Goal: Task Accomplishment & Management: Manage account settings

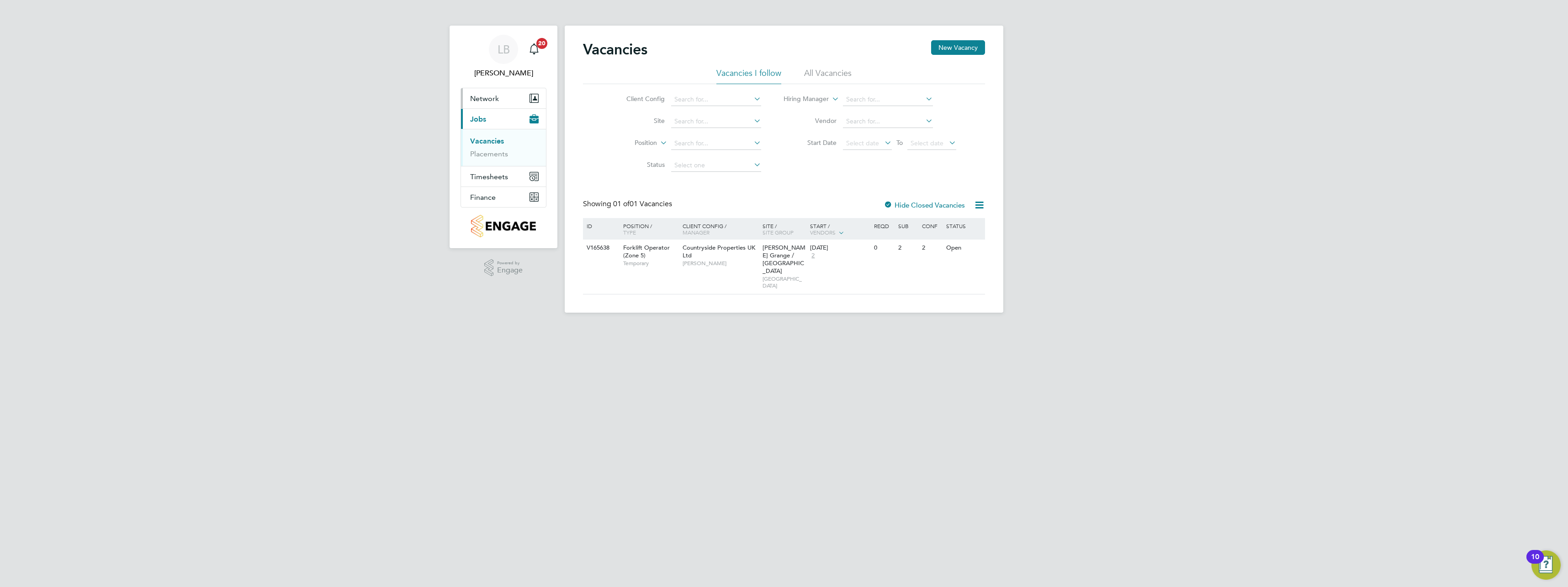
click at [492, 99] on span "Network" at bounding box center [484, 99] width 29 height 9
click at [497, 189] on span "Timesheets" at bounding box center [489, 189] width 38 height 9
click at [502, 163] on link "Timesheets" at bounding box center [489, 161] width 38 height 9
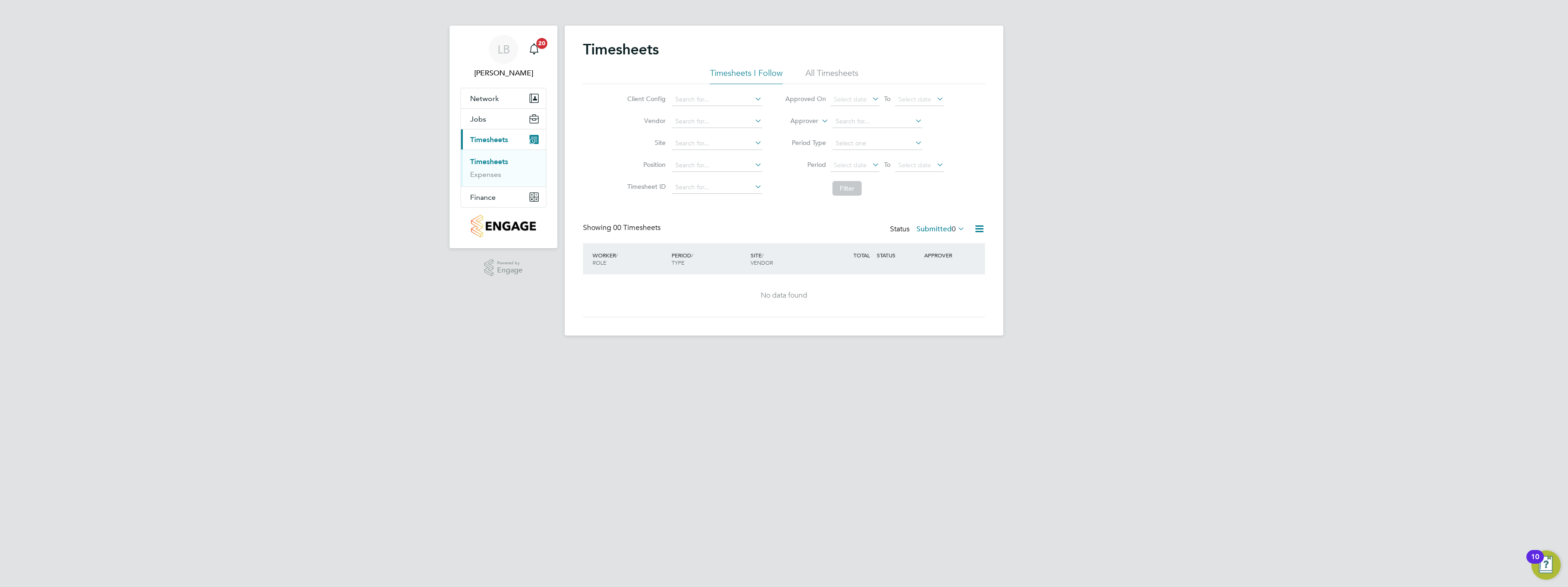
click at [847, 72] on li "All Timesheets" at bounding box center [831, 76] width 53 height 16
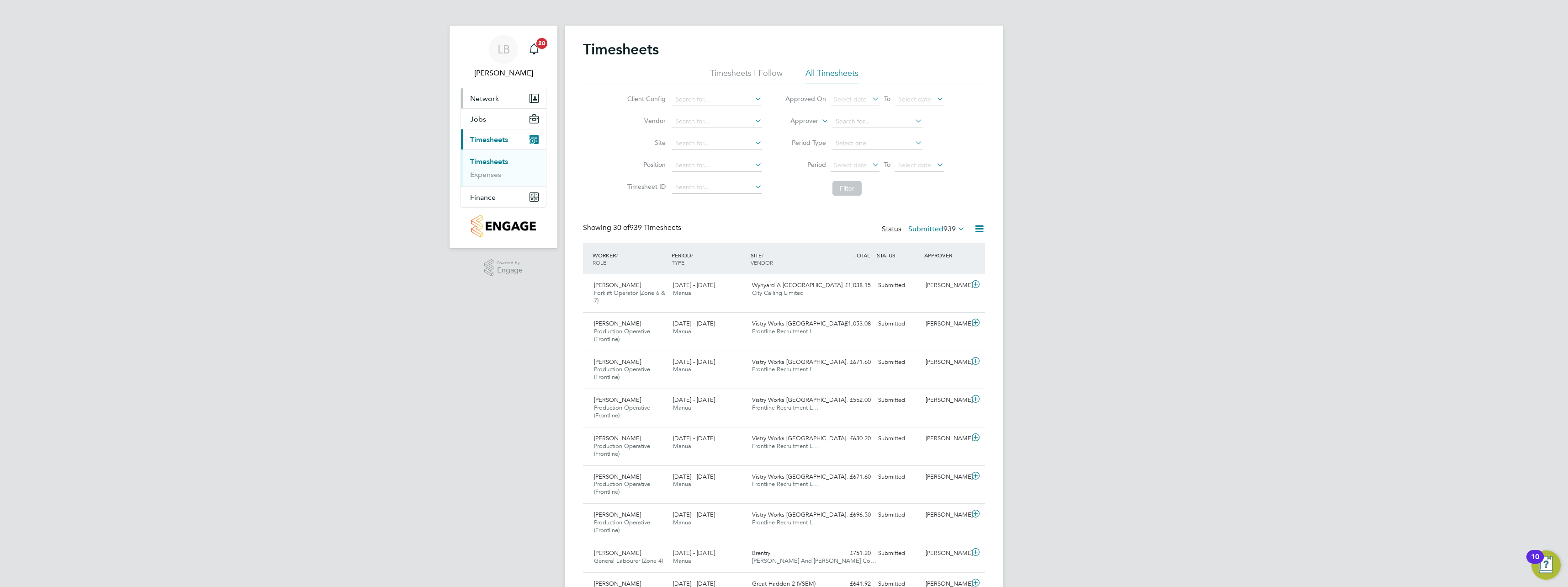
click at [498, 101] on span "Network" at bounding box center [484, 99] width 29 height 9
click at [507, 96] on button "Network" at bounding box center [503, 98] width 85 height 20
click at [535, 48] on icon "Main navigation" at bounding box center [534, 49] width 11 height 11
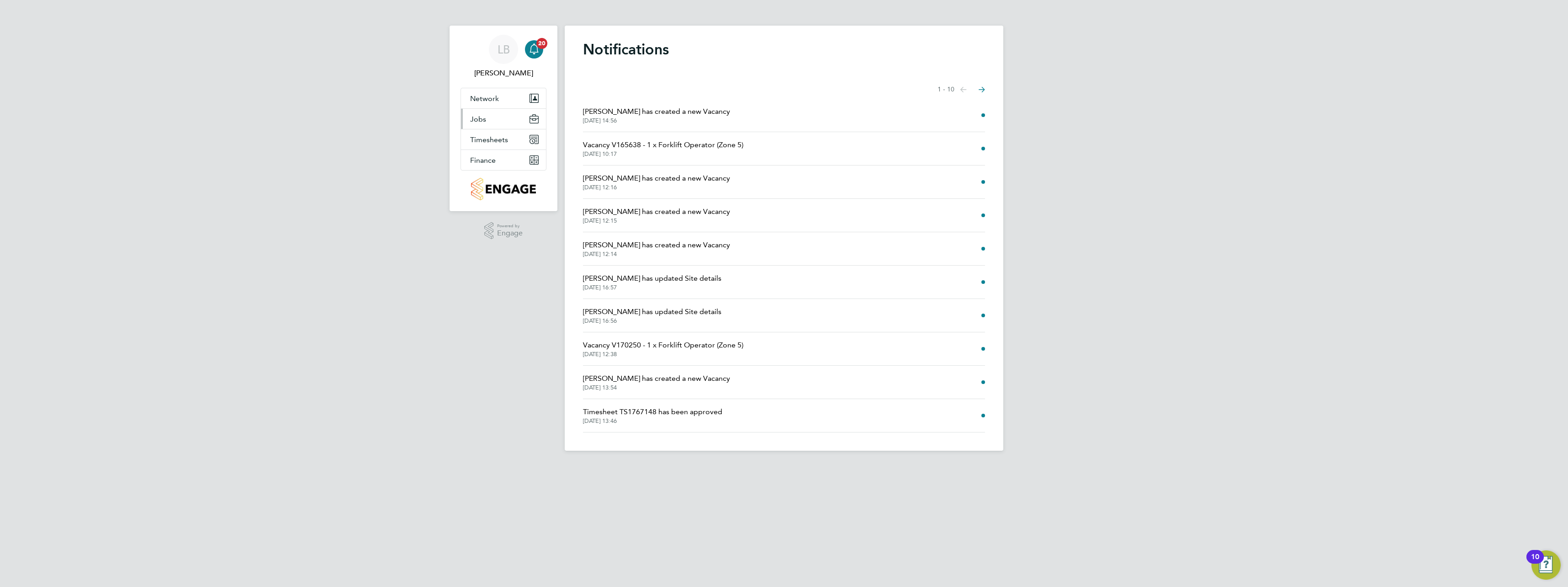
click at [483, 123] on span "Jobs" at bounding box center [478, 119] width 16 height 9
click at [492, 155] on link "Placements" at bounding box center [489, 153] width 38 height 9
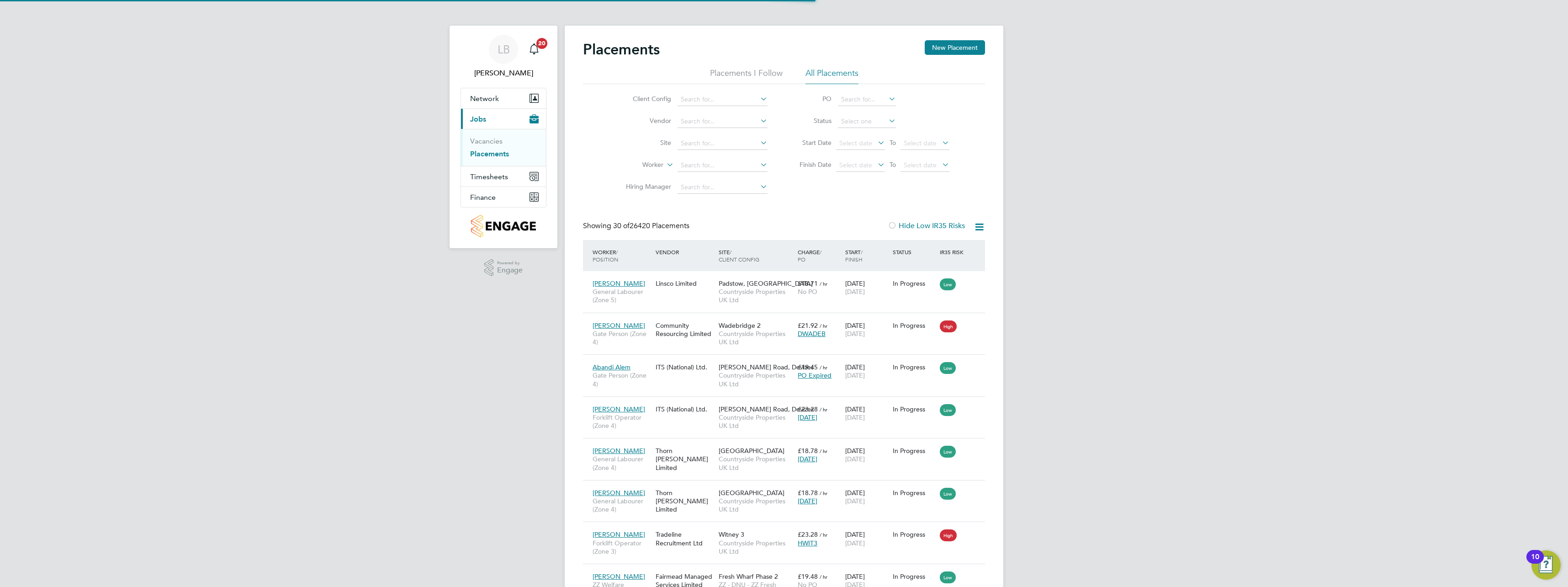
scroll to position [9, 43]
click at [699, 141] on input at bounding box center [723, 143] width 90 height 13
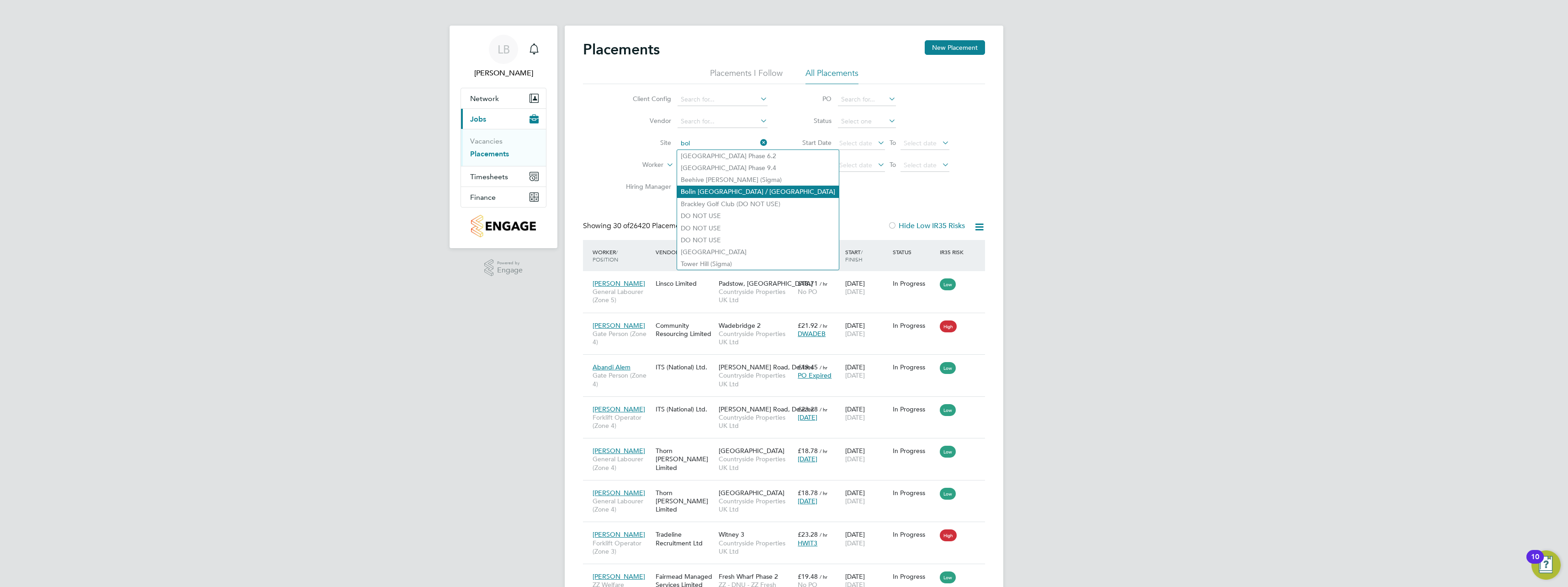
click at [715, 194] on li "Bol in Grange / Macclesfield" at bounding box center [758, 192] width 162 height 12
type input "[PERSON_NAME] Grange / [GEOGRAPHIC_DATA]"
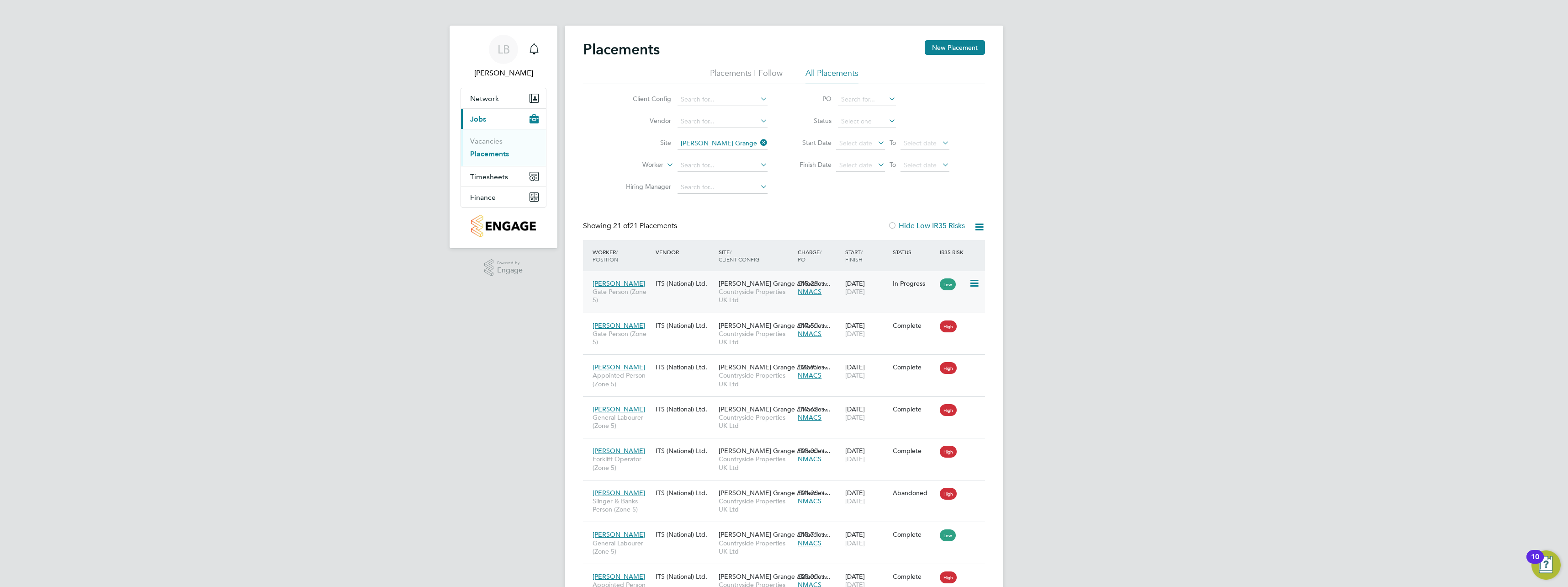
click at [975, 285] on icon at bounding box center [973, 283] width 9 height 11
click at [628, 283] on span "[PERSON_NAME]" at bounding box center [619, 284] width 52 height 9
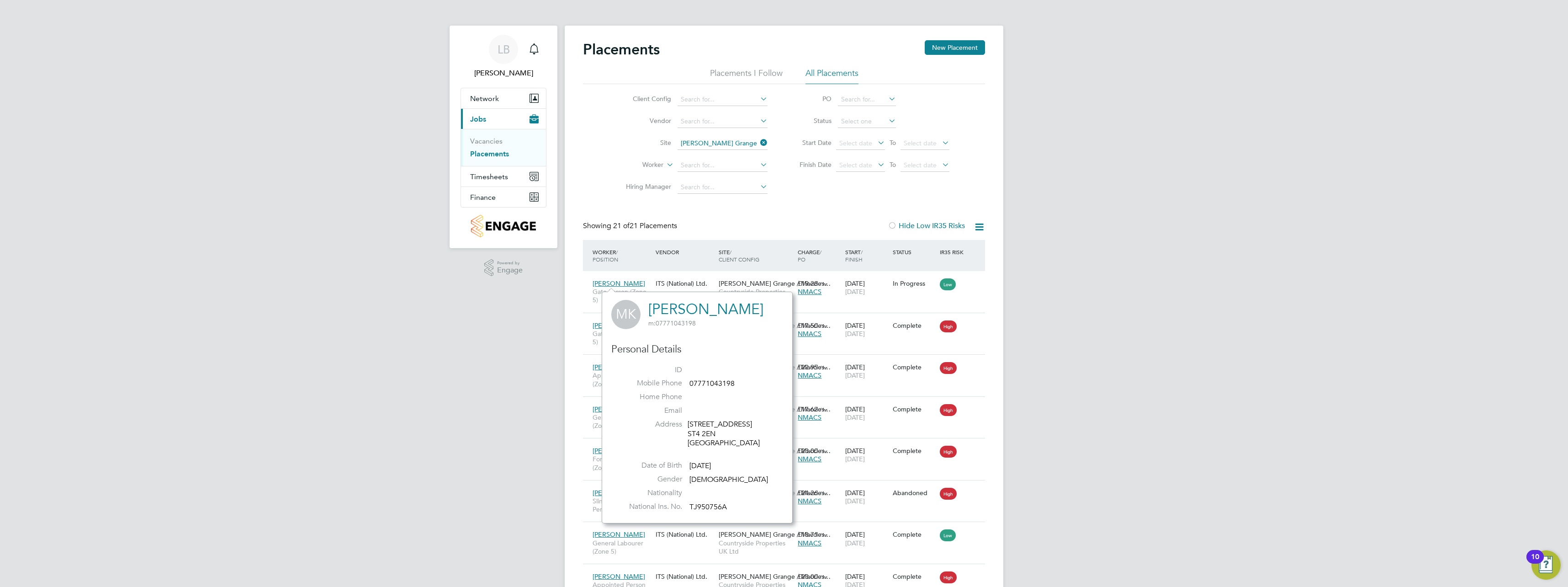
click at [1025, 290] on div "LB Louise Barnes Notifications Applications: Network Team Members Sites Workers…" at bounding box center [784, 596] width 1568 height 1192
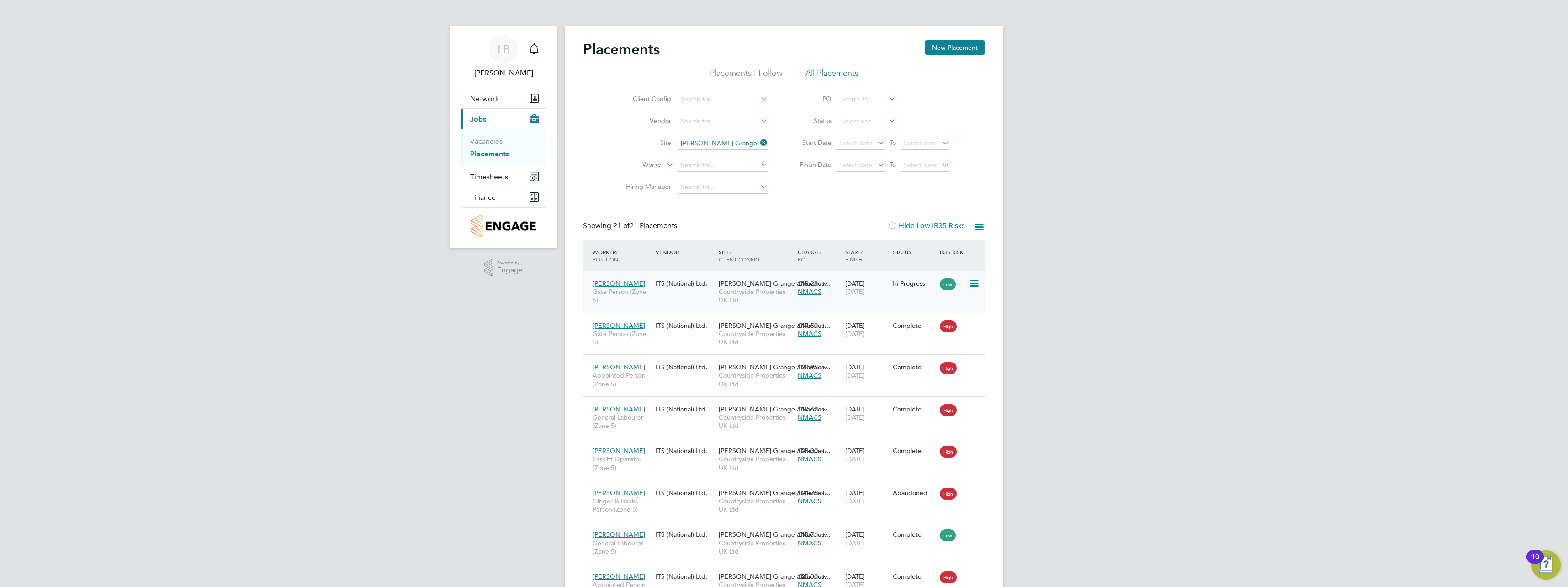
click at [673, 287] on div "ITS (National) Ltd." at bounding box center [685, 283] width 63 height 18
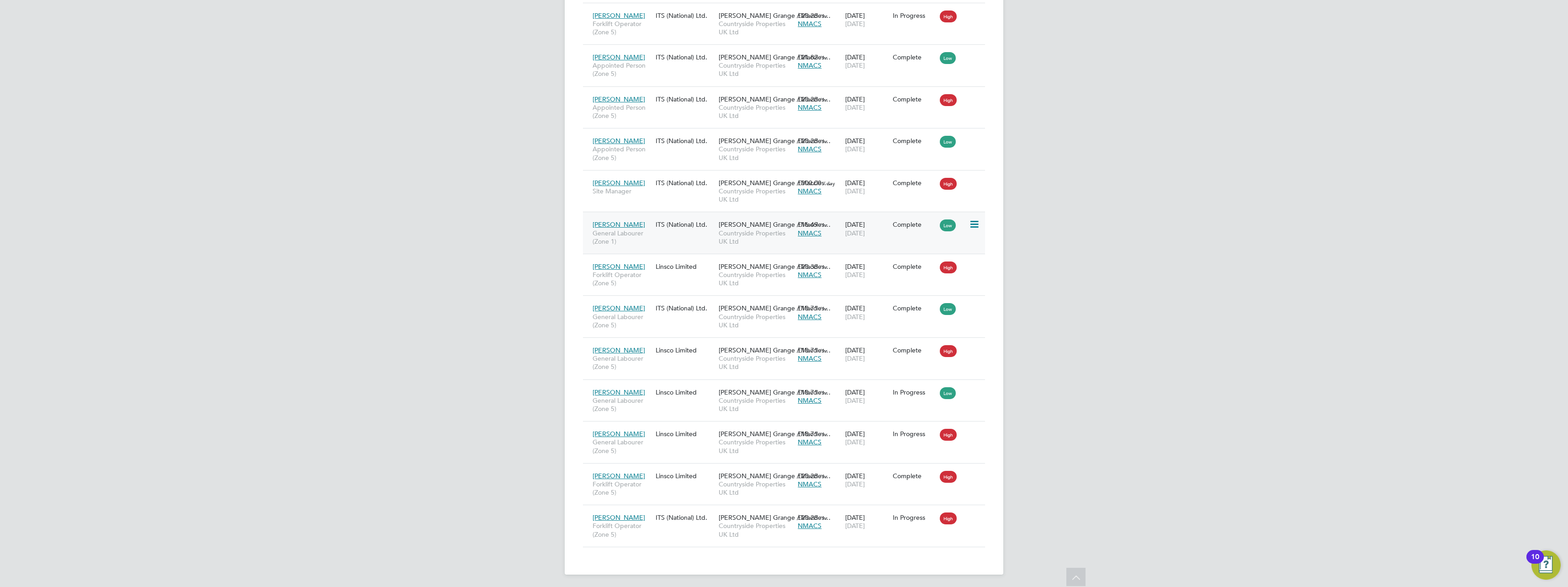
scroll to position [605, 0]
click at [977, 349] on icon at bounding box center [973, 348] width 9 height 11
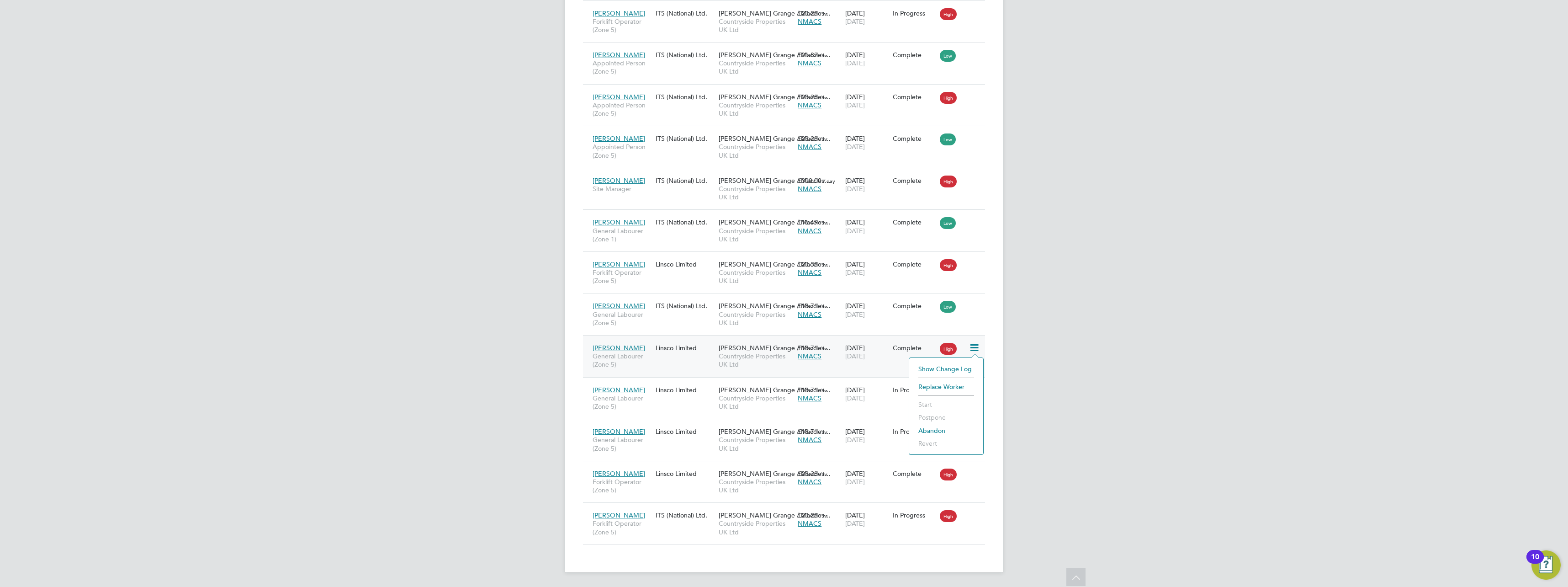
click at [888, 367] on div "Philip Mowll General Labourer (Zone 5) Linsco Limited Bolin Grange / Maccles… C…" at bounding box center [784, 356] width 402 height 42
click at [973, 387] on icon at bounding box center [973, 389] width 9 height 11
click at [977, 511] on icon at bounding box center [973, 515] width 9 height 11
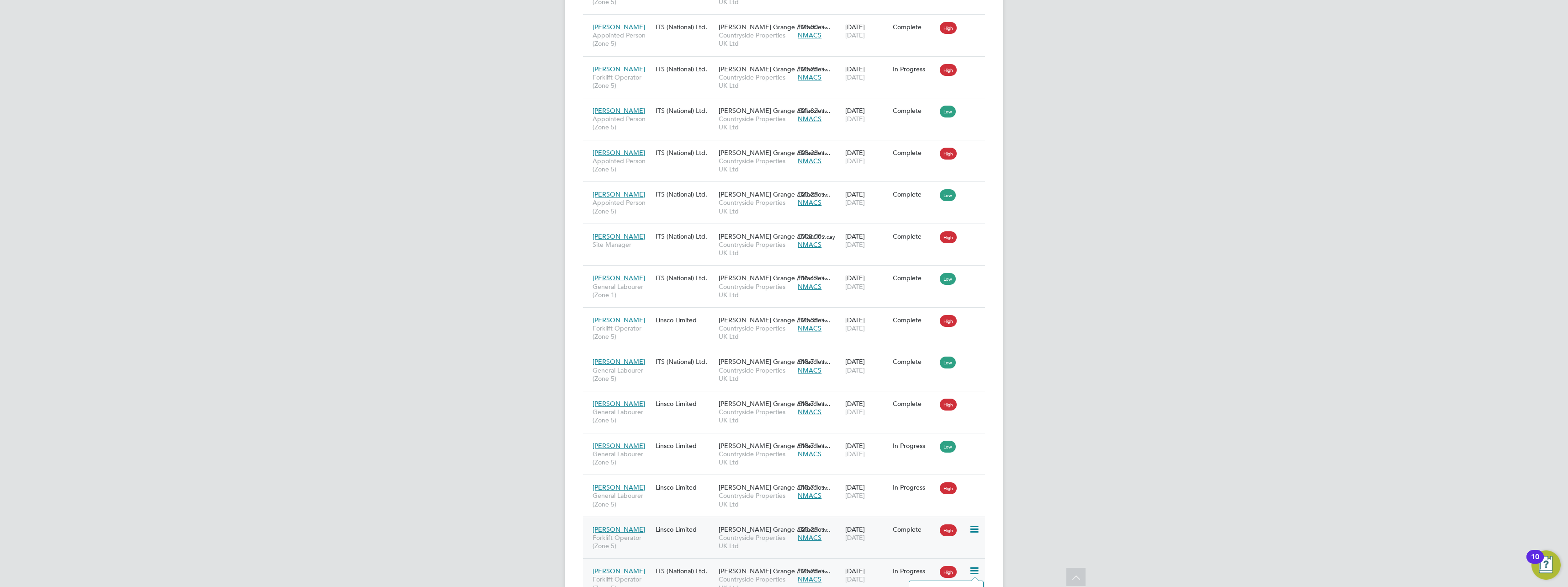
scroll to position [549, 0]
click at [1071, 376] on div "LB Louise Barnes Notifications Applications: Network Team Members Sites Workers…" at bounding box center [784, 47] width 1568 height 1192
click at [865, 409] on span "13 Jun 2025" at bounding box center [855, 412] width 19 height 9
click at [861, 446] on div "16 Jun 2025 30 Sep 2025" at bounding box center [867, 450] width 47 height 26
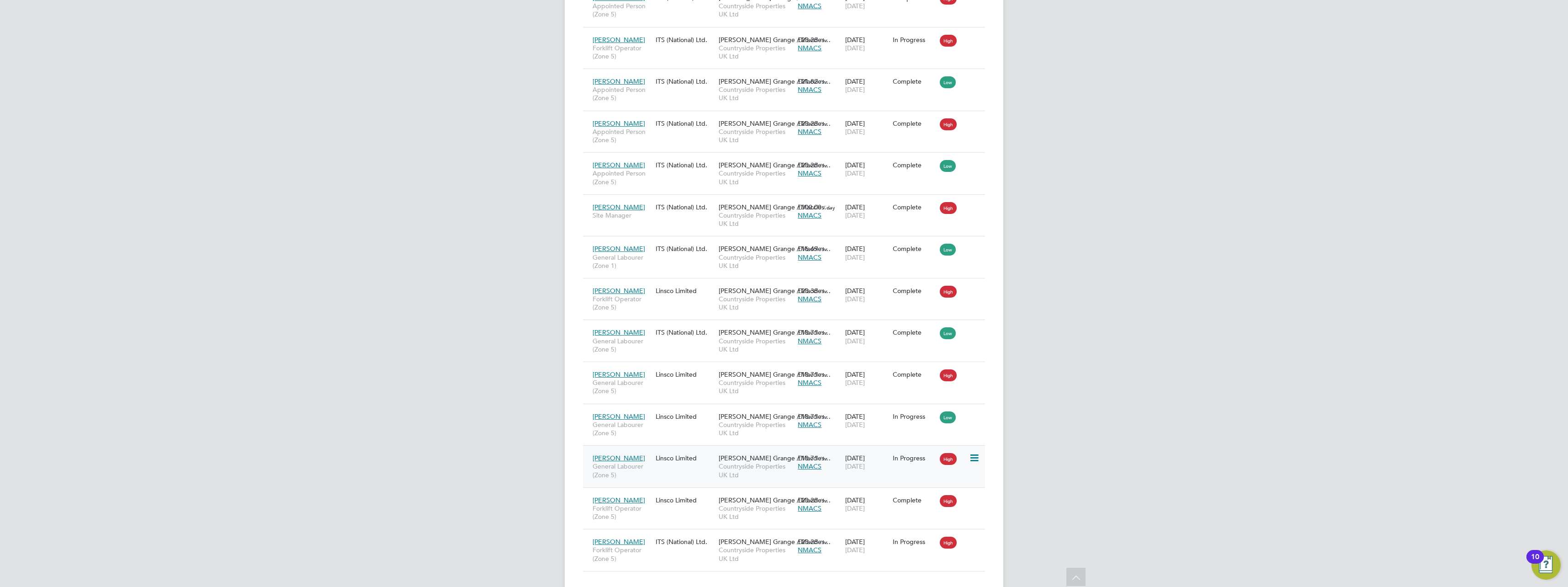
scroll to position [605, 0]
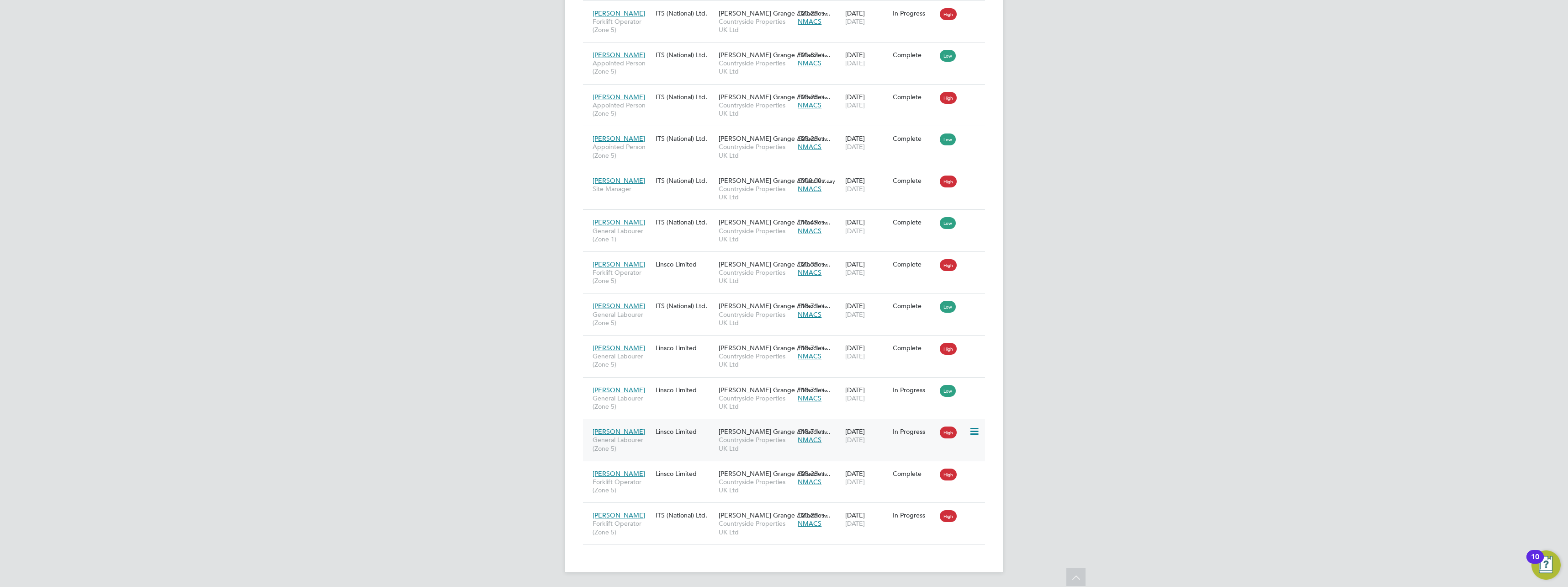
click at [898, 443] on div "George Lowe General Labourer (Zone 5) Linsco Limited Bolin Grange / Maccles… Co…" at bounding box center [784, 440] width 402 height 42
click at [679, 432] on div "Linsco Limited" at bounding box center [685, 431] width 63 height 18
click at [648, 516] on div "Nicholas Brown Forklift Operator (Zone 5)" at bounding box center [622, 524] width 63 height 34
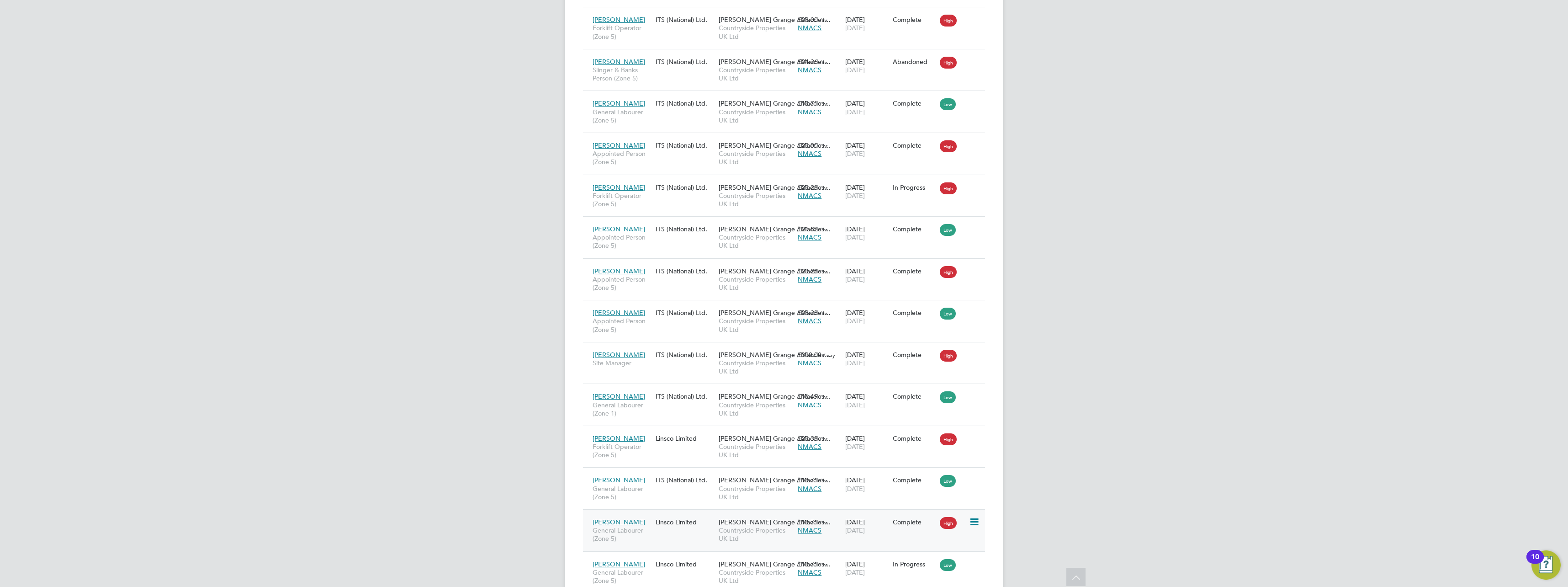
scroll to position [376, 0]
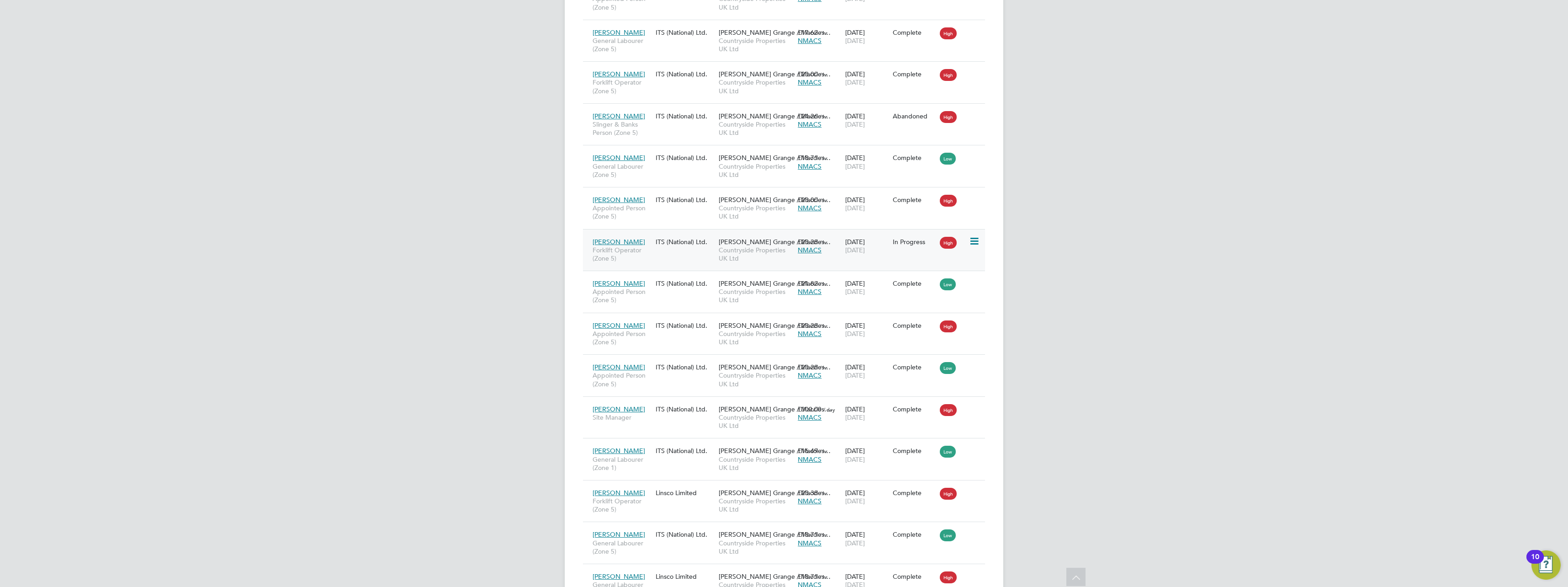
click at [911, 246] on div "In Progress" at bounding box center [914, 242] width 47 height 18
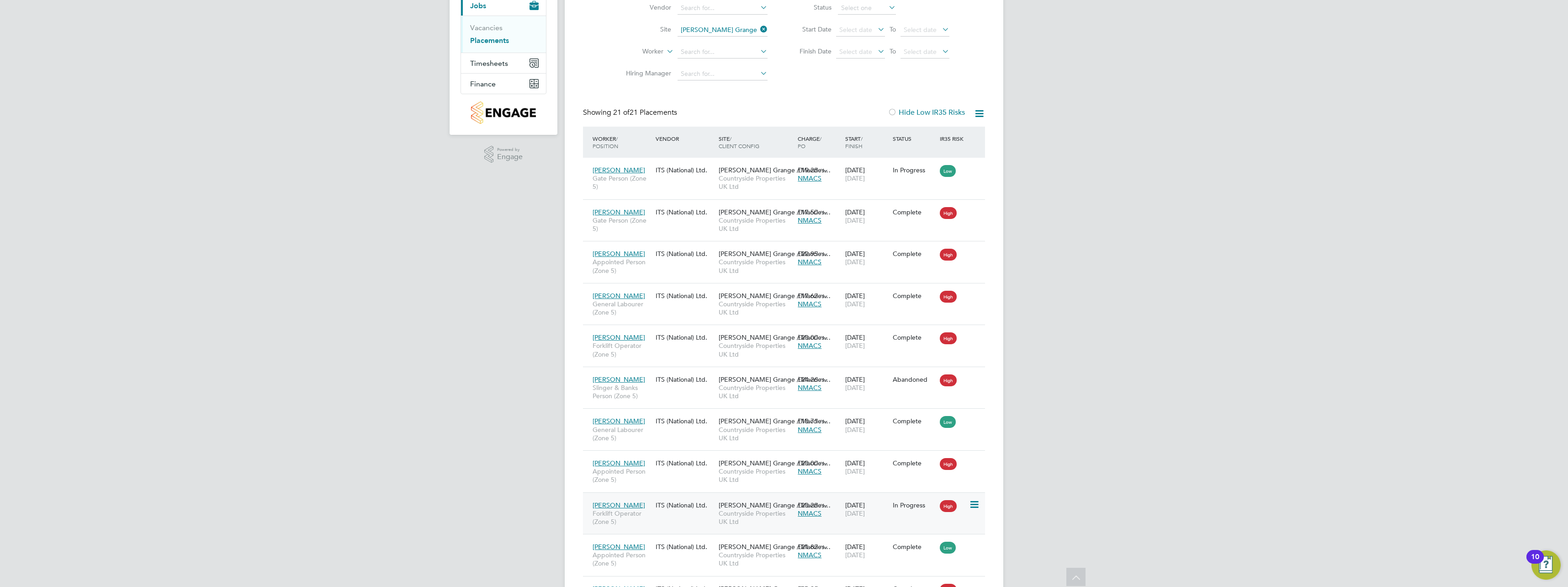
scroll to position [102, 0]
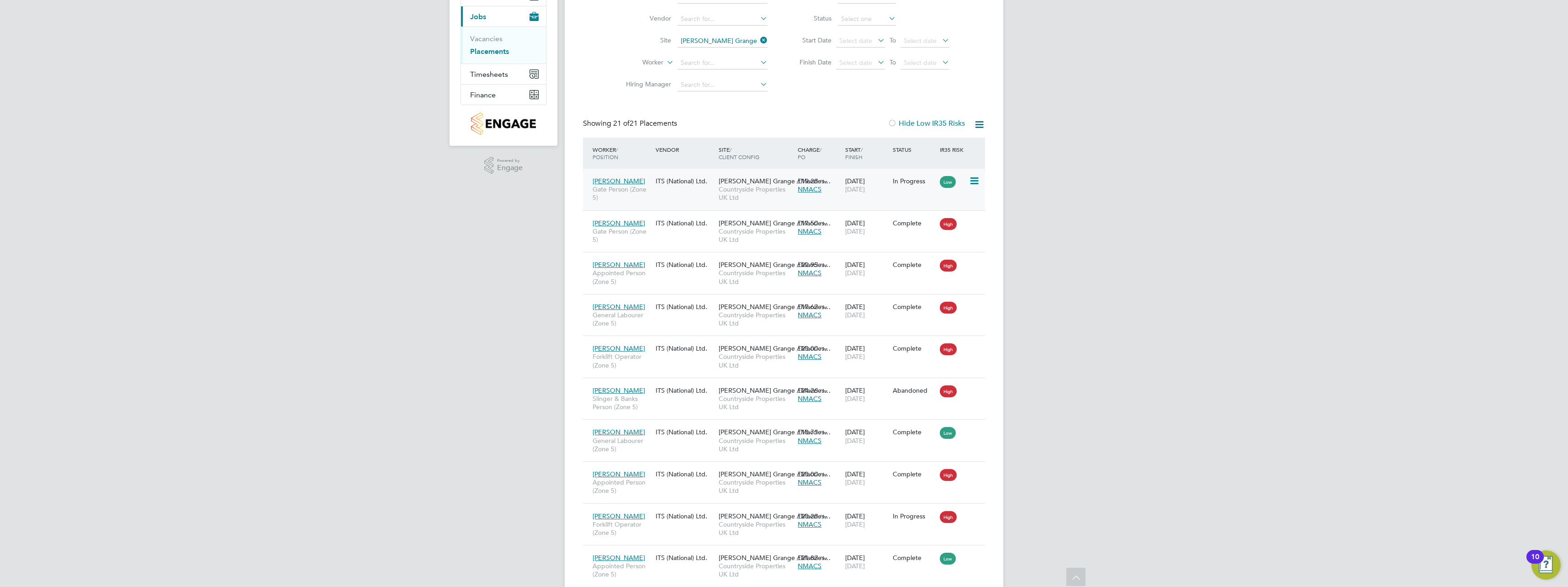
click at [911, 199] on div "Matthew Kirwa Gate Person (Zone 5) ITS (National) Ltd. Bolin Grange / Maccles… …" at bounding box center [784, 189] width 402 height 41
click at [751, 179] on span "Bolin Grange / Maccles…" at bounding box center [775, 181] width 112 height 9
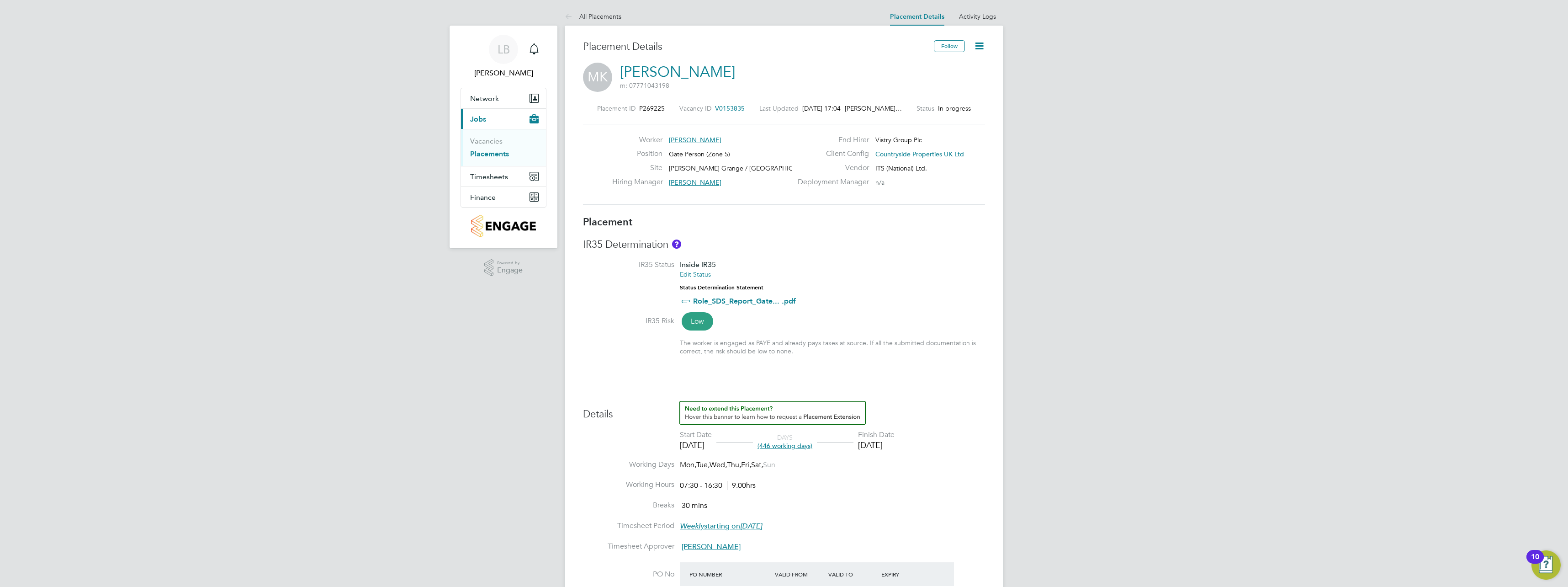
click at [983, 46] on icon at bounding box center [979, 46] width 12 height 12
click at [948, 94] on li "Timesheet Settings" at bounding box center [950, 93] width 67 height 13
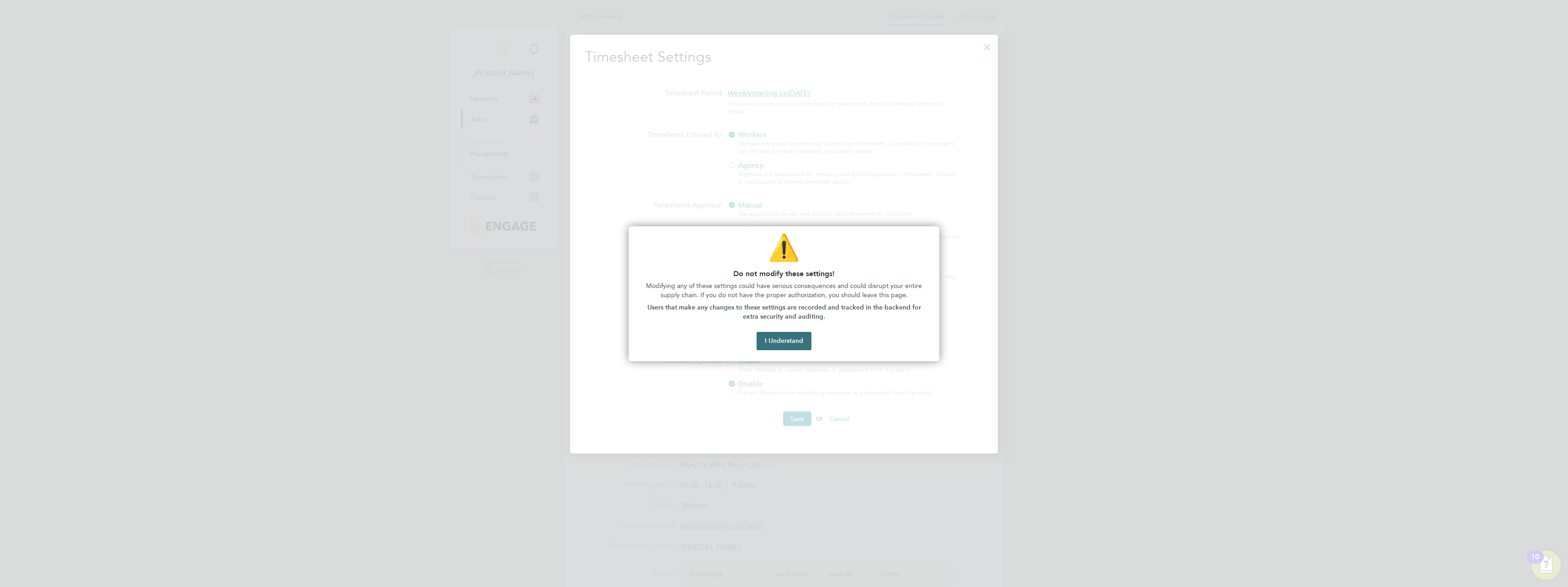
click at [780, 345] on button "I Understand" at bounding box center [784, 341] width 55 height 18
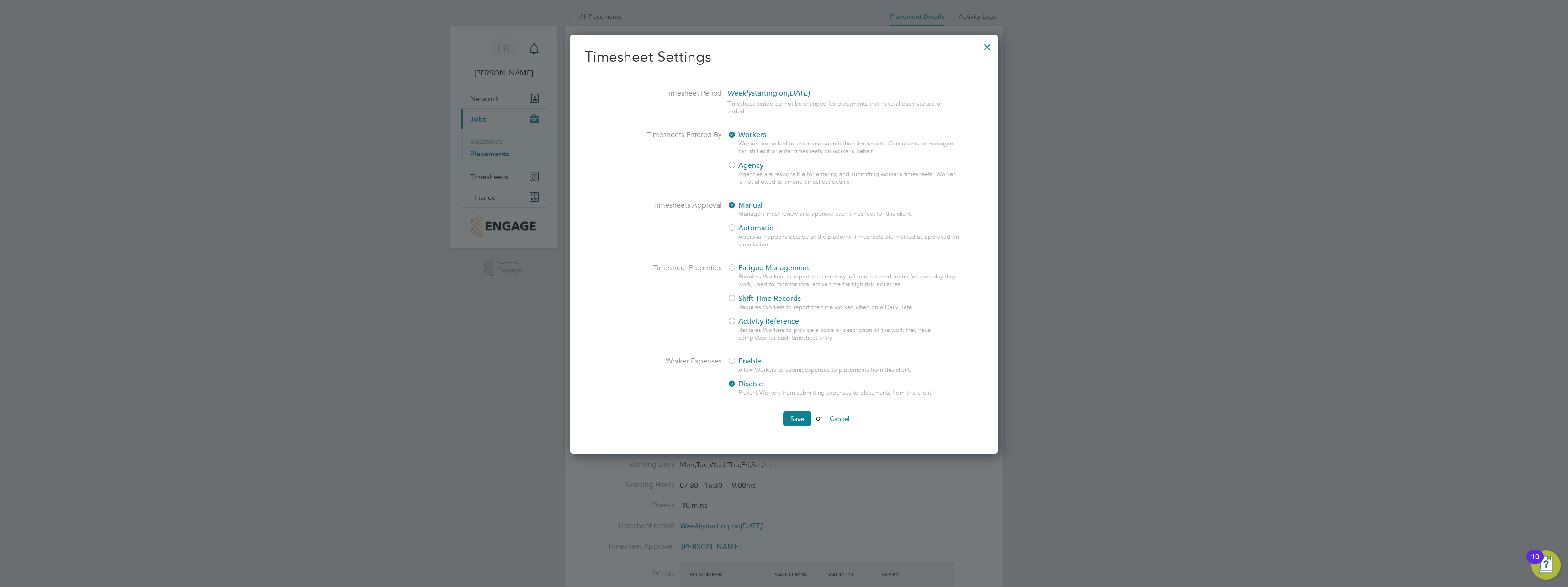
click at [993, 44] on div at bounding box center [987, 44] width 16 height 16
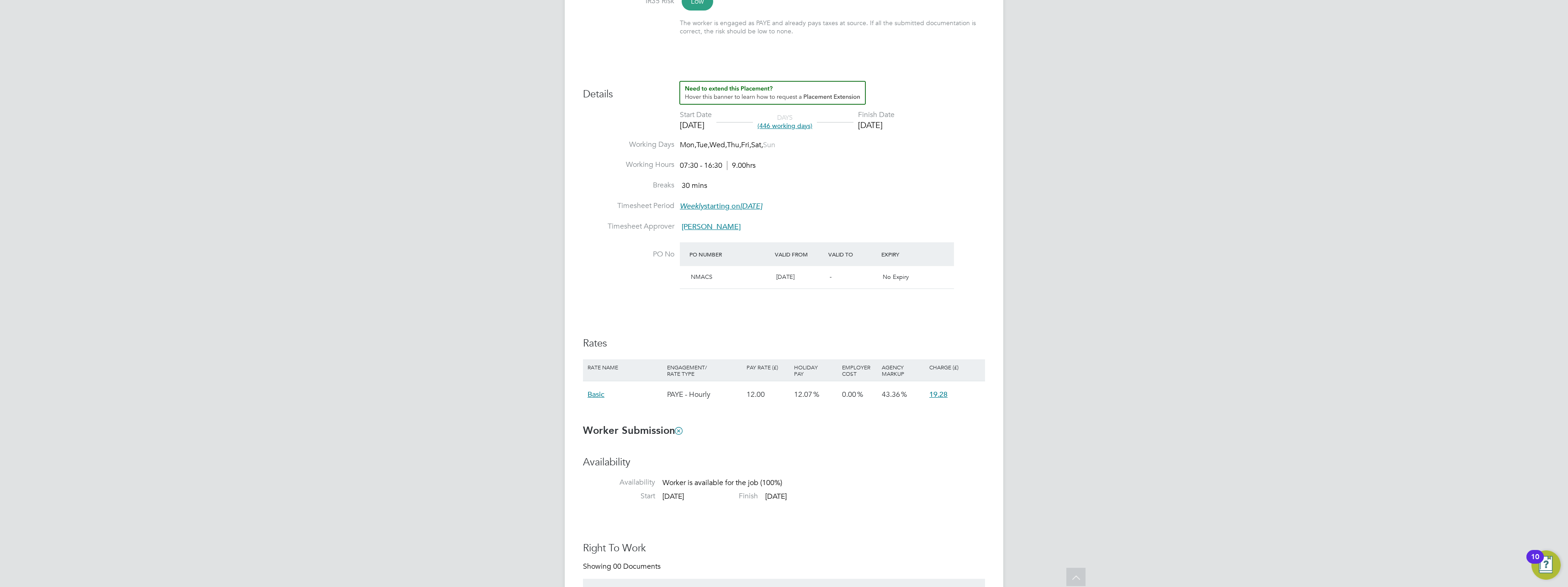
click at [721, 225] on span "[PERSON_NAME]" at bounding box center [711, 227] width 59 height 9
click at [755, 226] on li "Timesheet Approver Albert Hassall" at bounding box center [784, 232] width 402 height 21
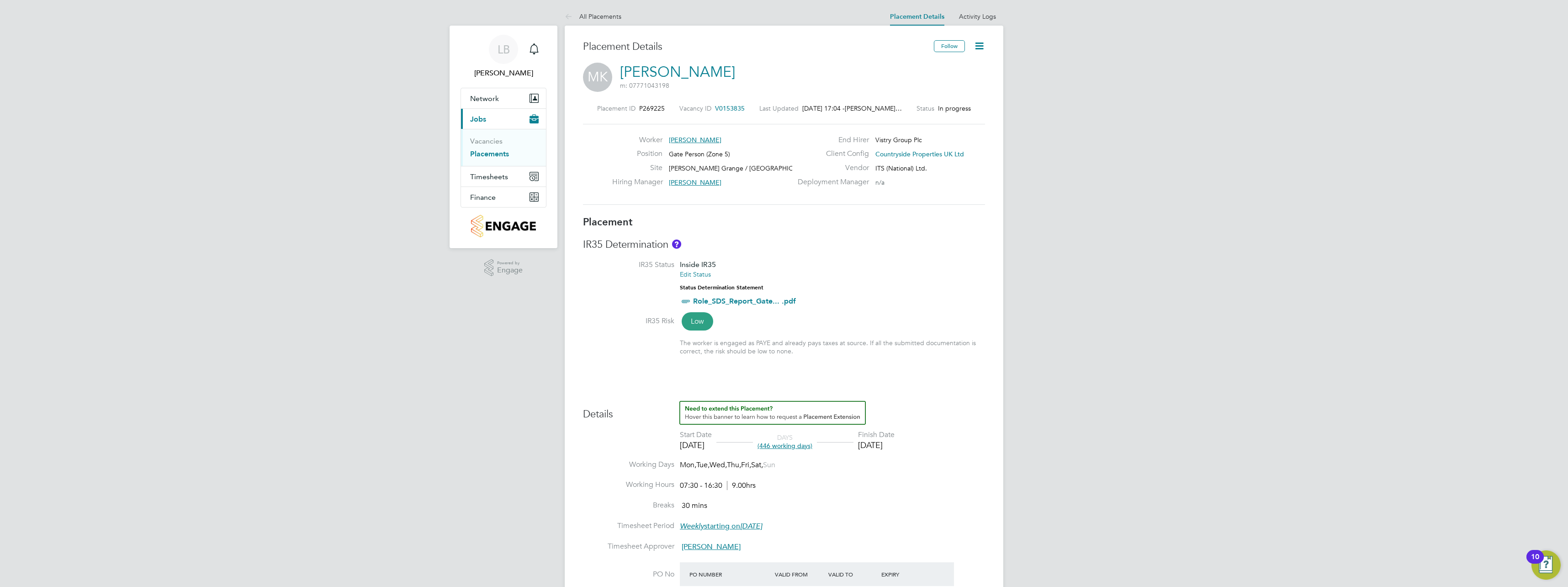
click at [978, 45] on icon at bounding box center [979, 46] width 12 height 12
click at [940, 69] on li "Edit Placement e" at bounding box center [950, 68] width 67 height 13
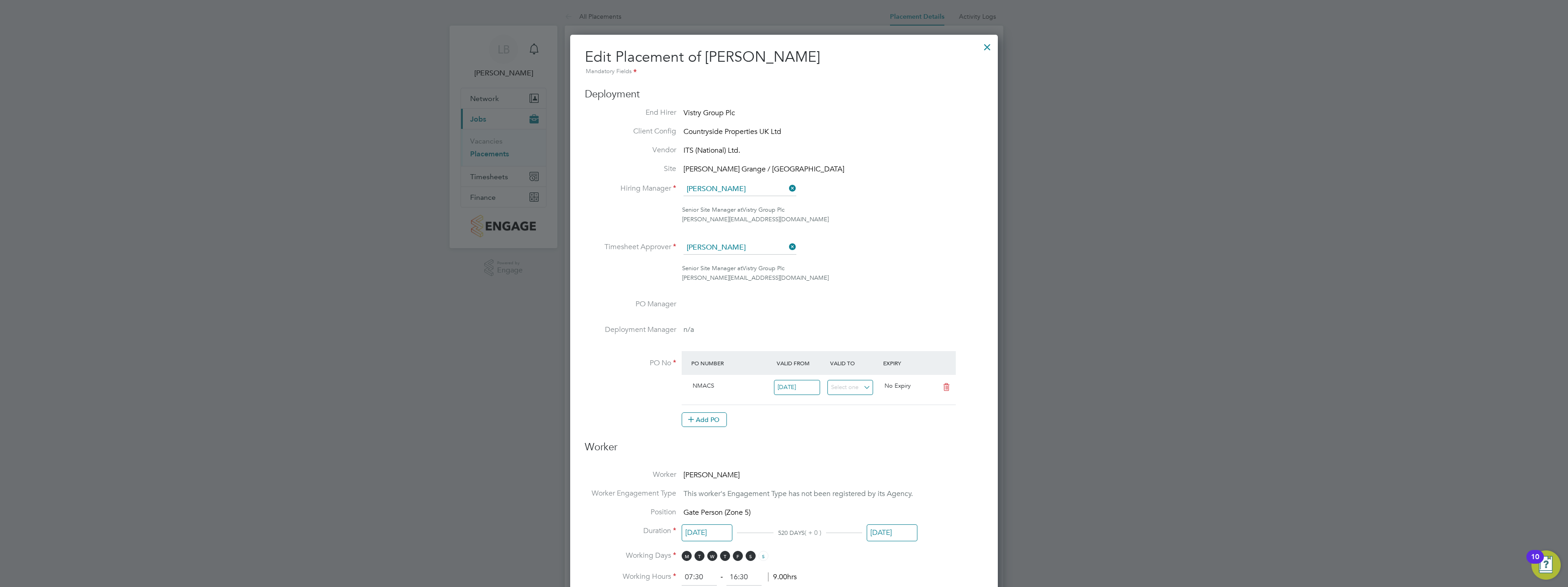
click at [787, 247] on icon at bounding box center [787, 247] width 0 height 13
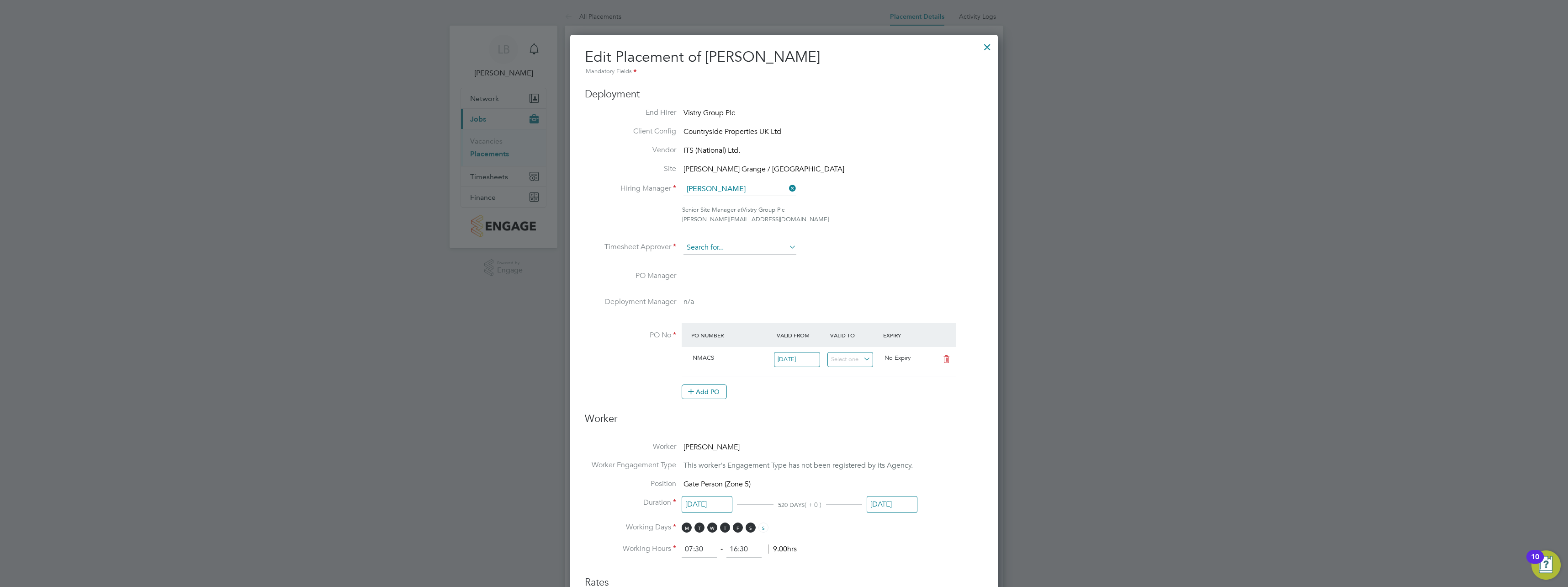
click at [750, 250] on input at bounding box center [740, 248] width 113 height 14
click at [741, 284] on li "Cal um Madden" at bounding box center [740, 286] width 114 height 12
type input "[PERSON_NAME]"
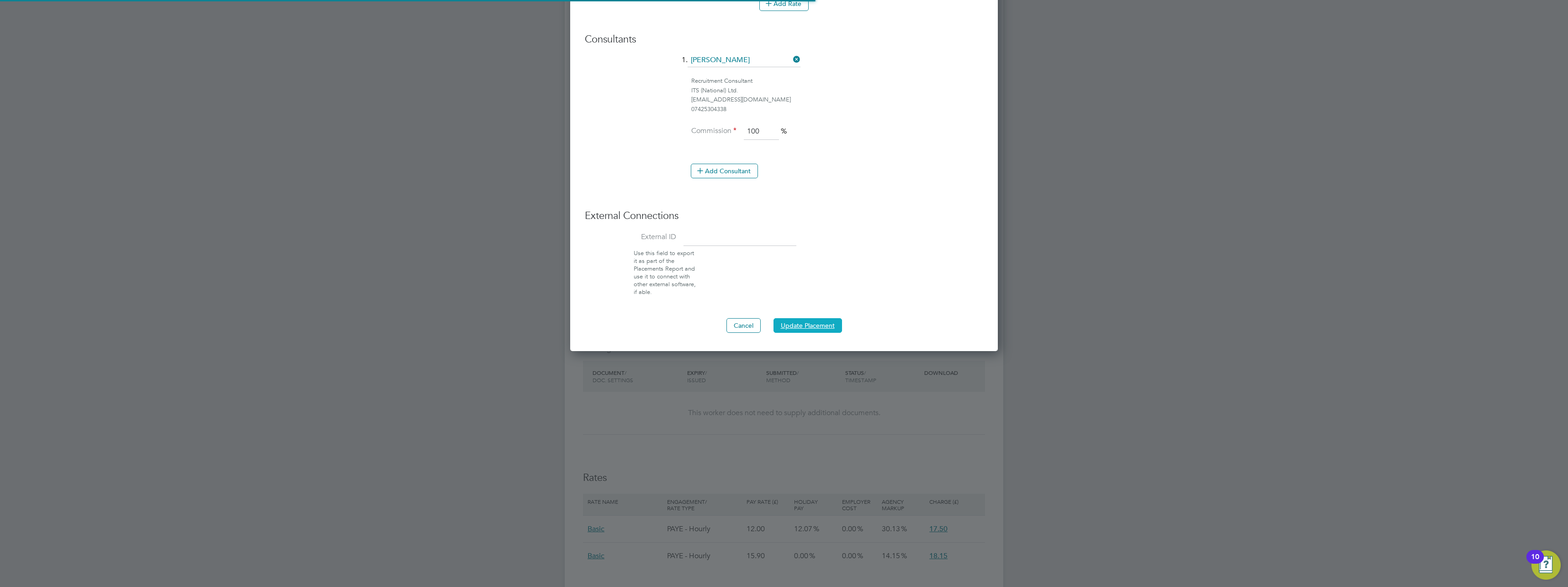
click at [809, 322] on button "Update Placement" at bounding box center [808, 325] width 69 height 15
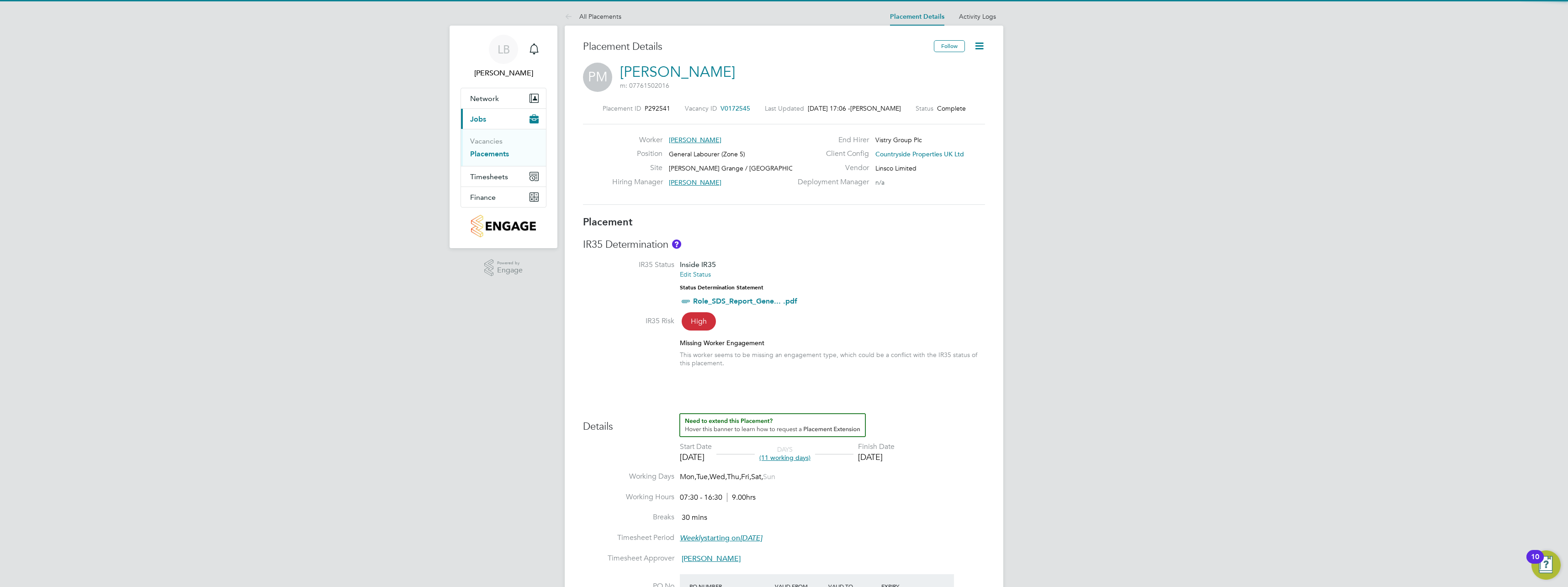
click at [980, 49] on icon at bounding box center [979, 46] width 12 height 12
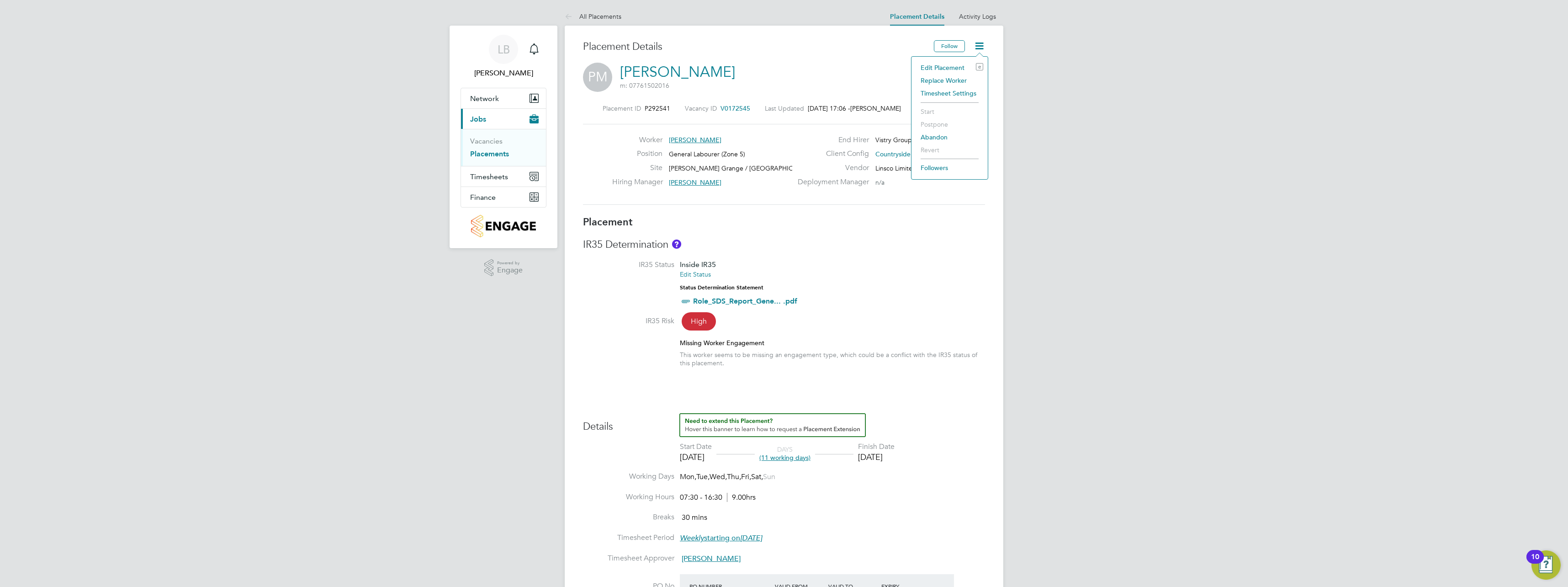
click at [949, 67] on li "Edit Placement e" at bounding box center [950, 68] width 67 height 13
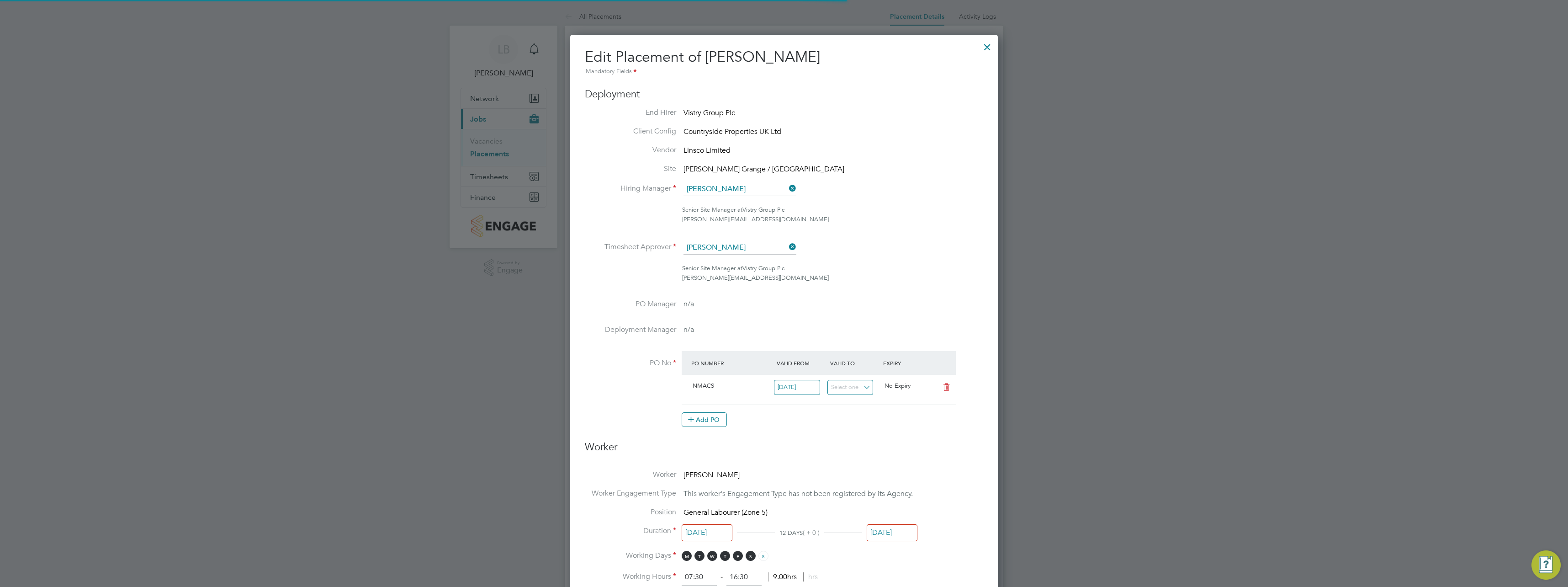
scroll to position [5, 5]
click at [787, 250] on icon at bounding box center [787, 247] width 0 height 13
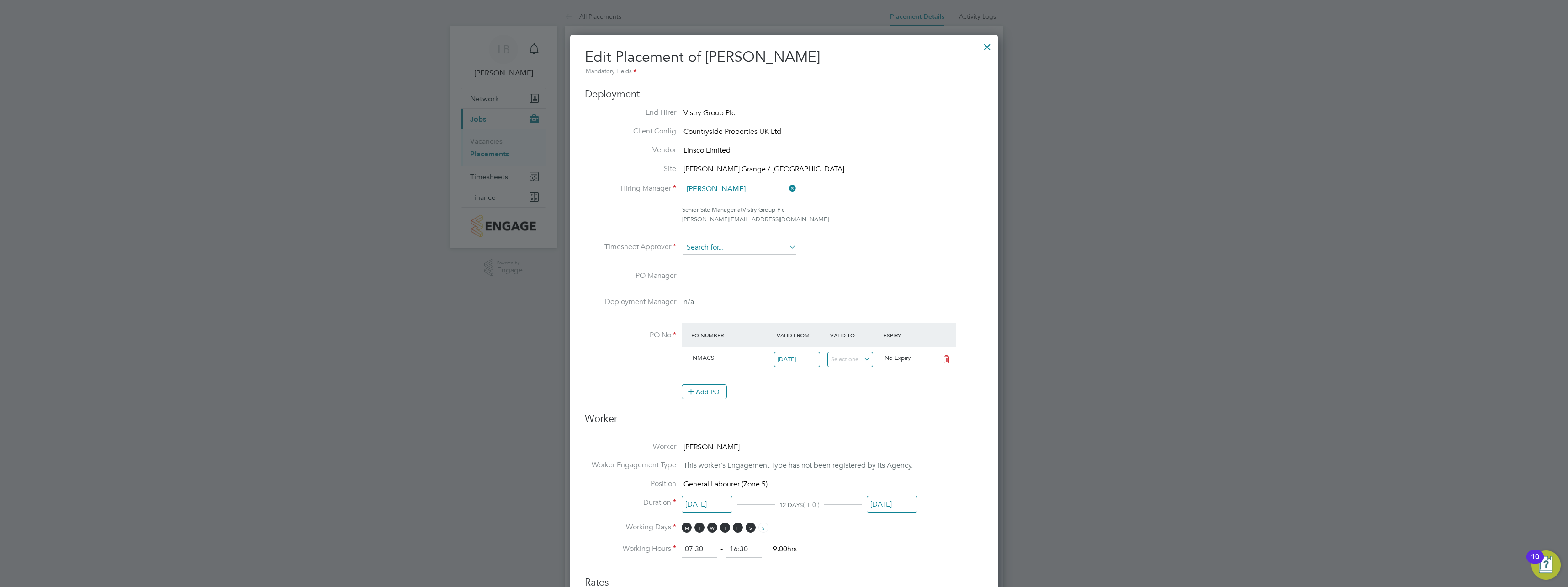
click at [768, 247] on input at bounding box center [740, 248] width 113 height 14
click at [729, 289] on li "Cal um Madden" at bounding box center [740, 286] width 114 height 12
type input "[PERSON_NAME]"
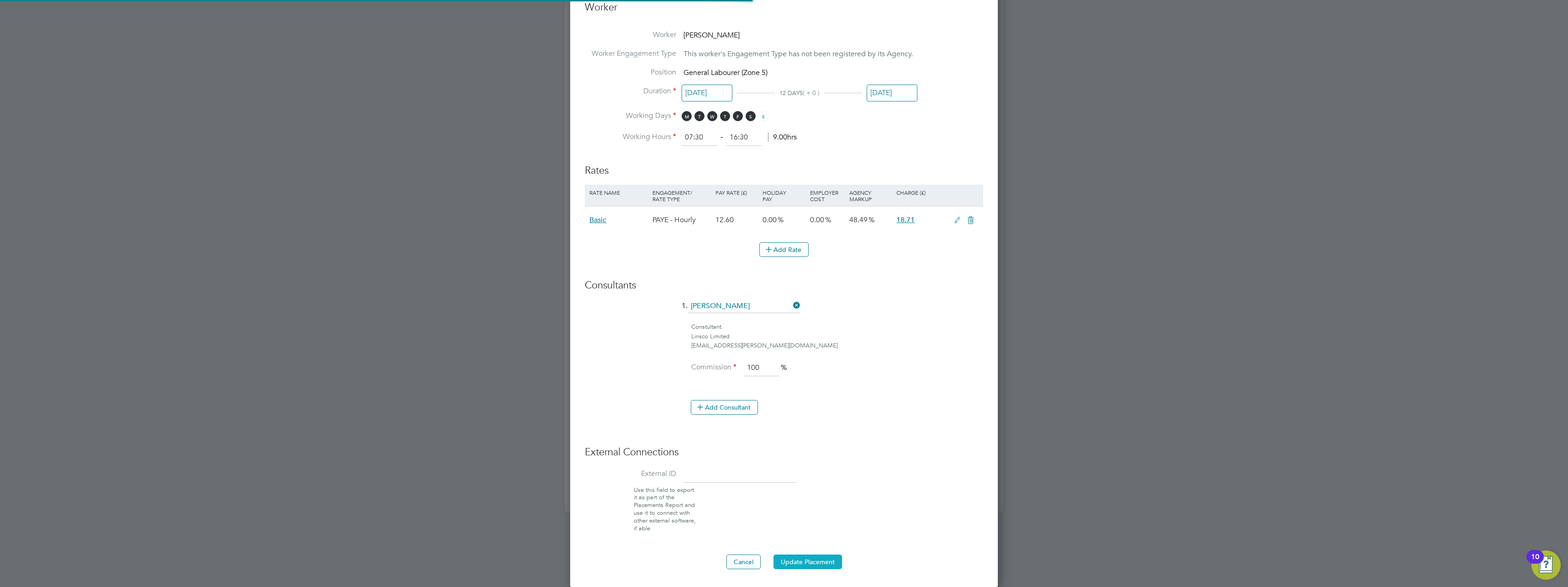
click at [799, 560] on button "Update Placement" at bounding box center [808, 561] width 69 height 15
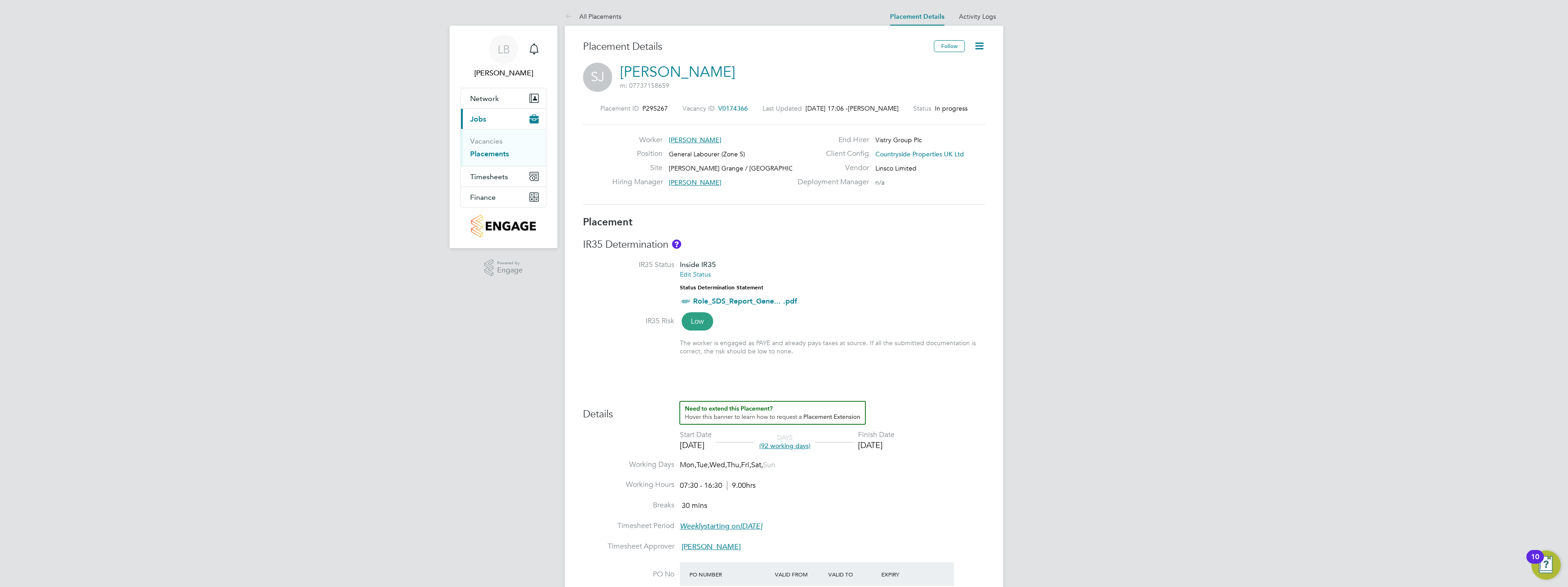
click at [981, 47] on icon at bounding box center [979, 46] width 12 height 12
click at [951, 68] on li "Edit Placement e" at bounding box center [950, 68] width 67 height 13
type input "[PERSON_NAME]"
type input "[DATE]"
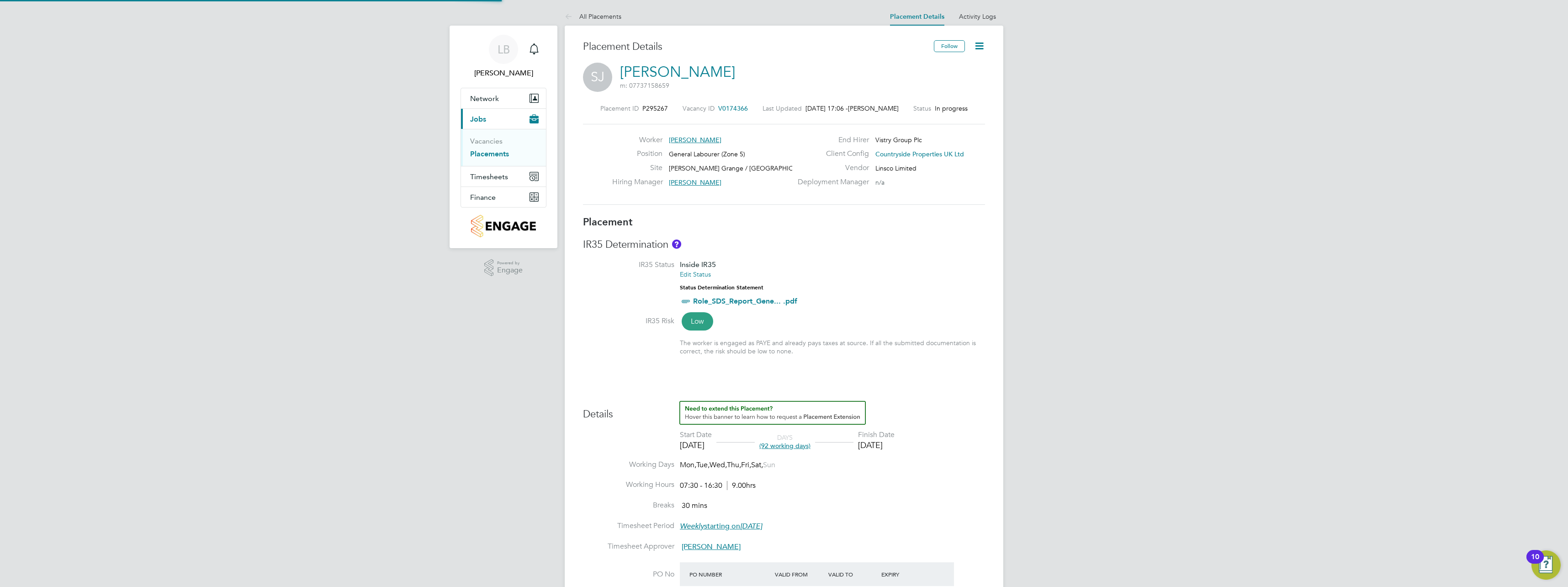
type input "[DATE]"
type input "07:30"
type input "16:30"
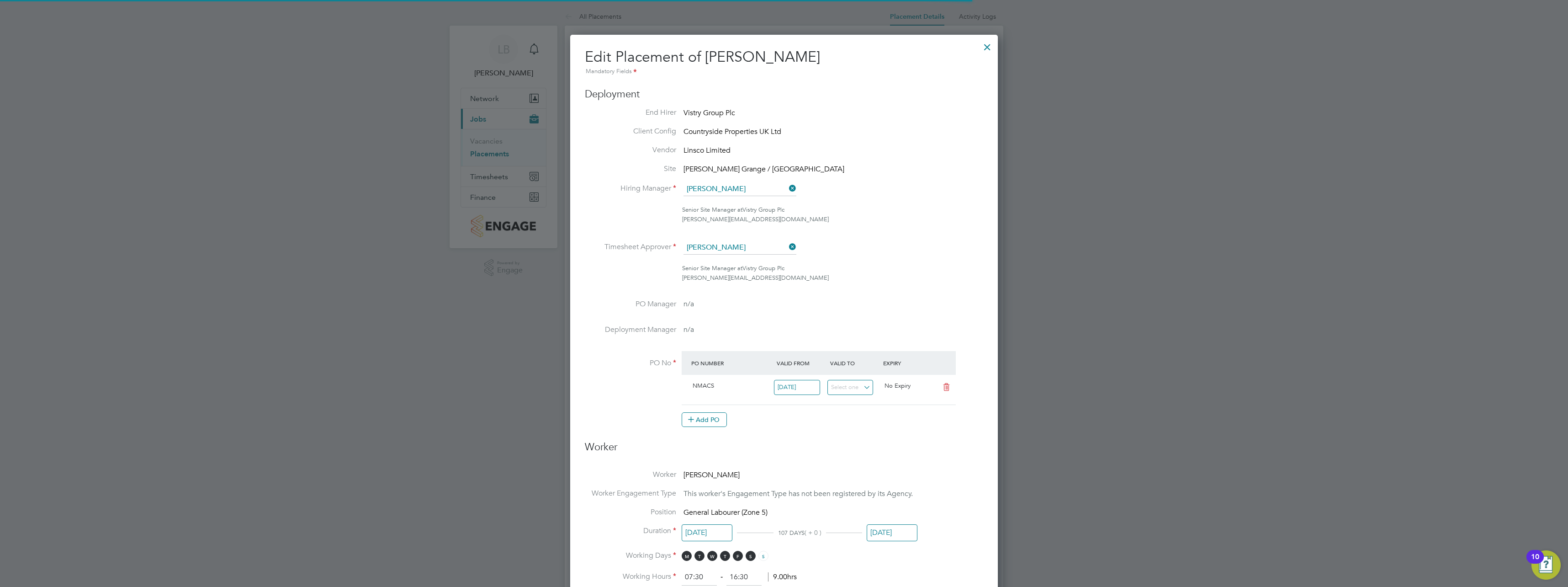
scroll to position [5, 5]
click at [757, 247] on input at bounding box center [740, 248] width 113 height 14
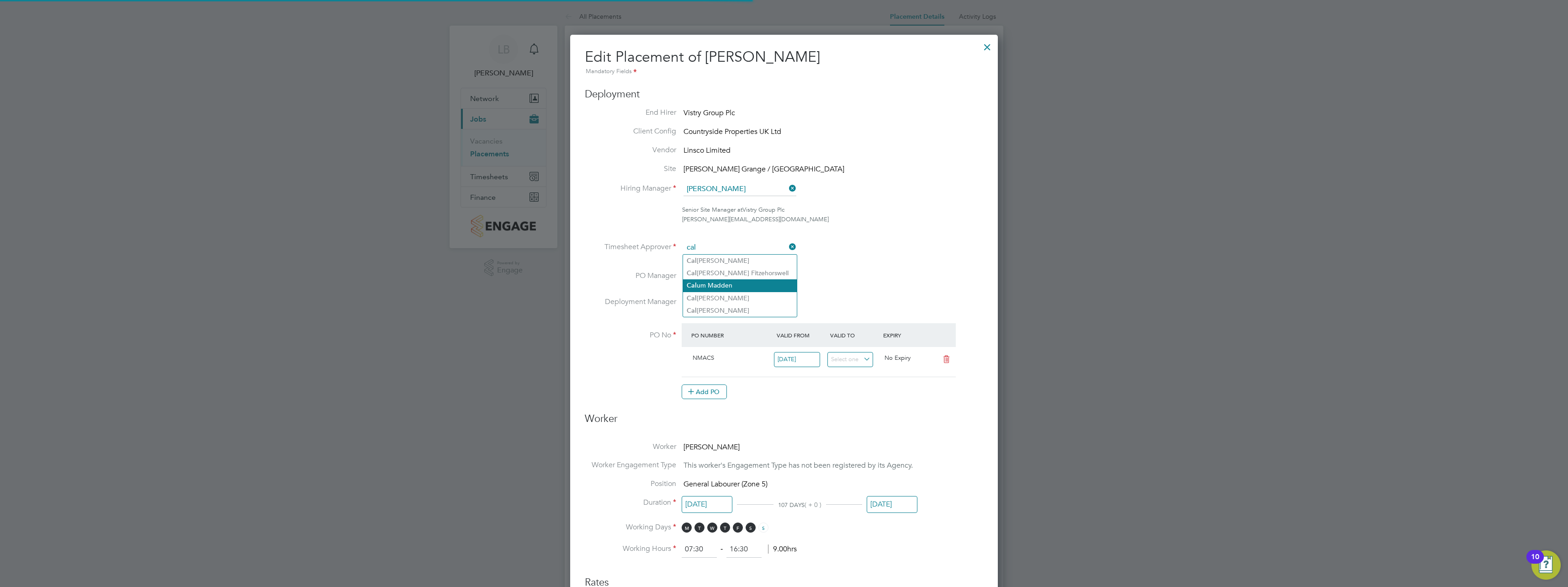
click at [746, 287] on li "Cal um Madden" at bounding box center [740, 286] width 114 height 12
type input "[PERSON_NAME]"
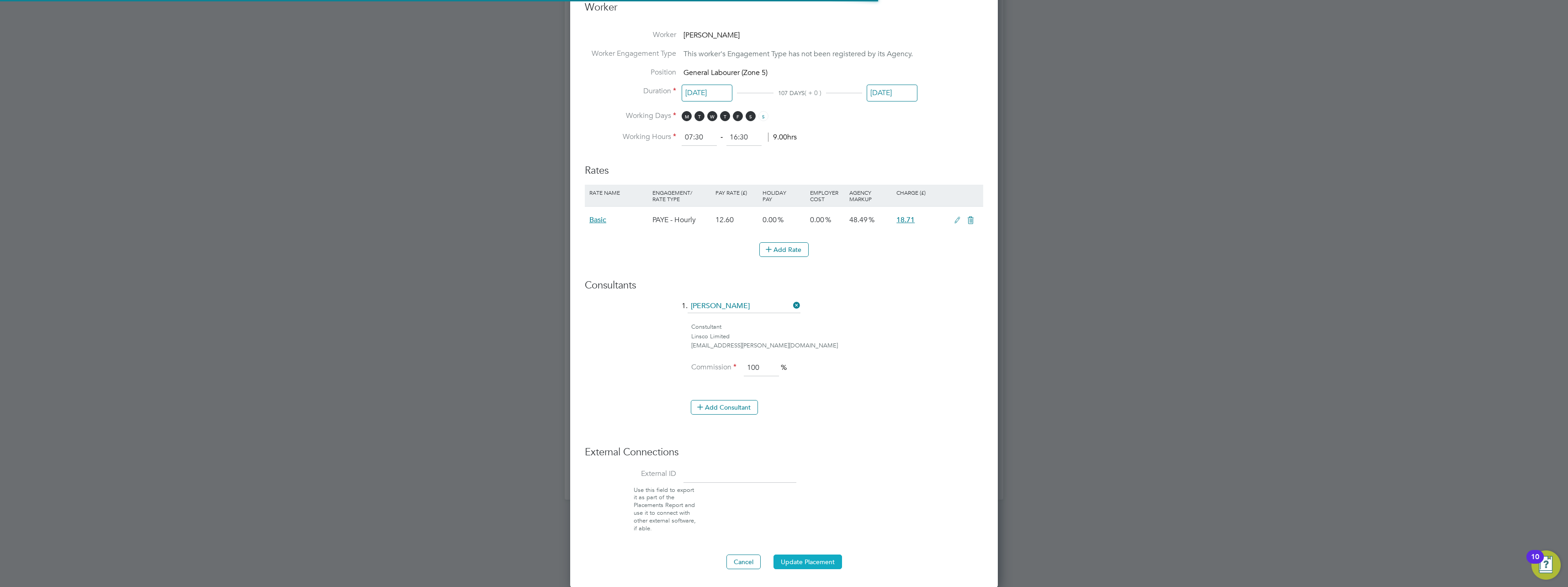
click at [820, 563] on button "Update Placement" at bounding box center [808, 561] width 69 height 15
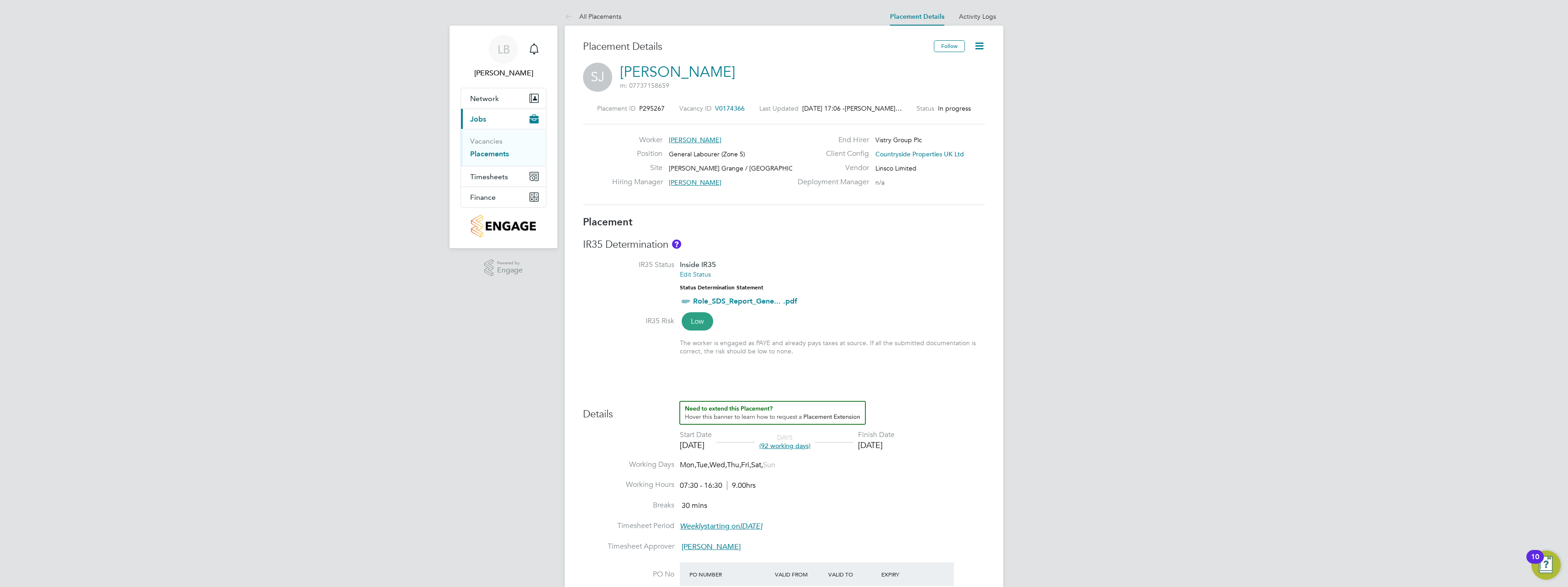
click at [984, 46] on icon at bounding box center [979, 46] width 12 height 12
click at [943, 65] on li "Edit Placement e" at bounding box center [950, 68] width 67 height 13
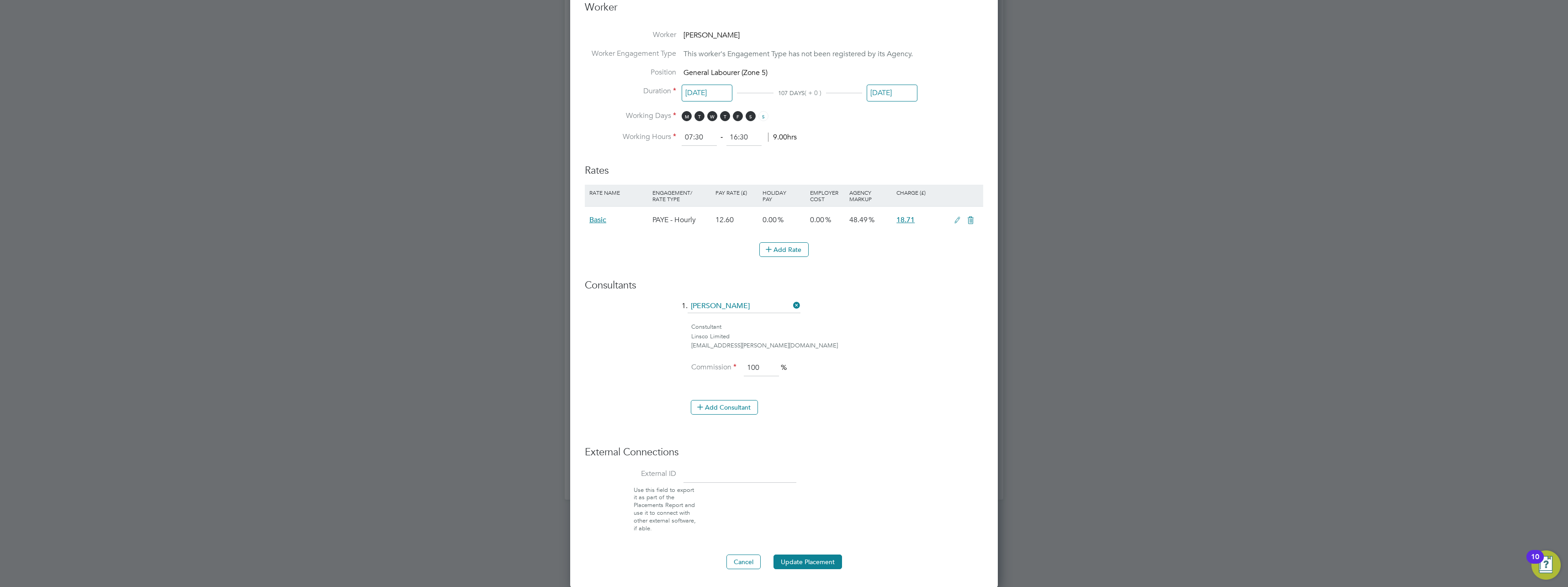
click at [783, 553] on ng-form "Deployment End Hirer Vistry Group Plc Client Config Countryside Properties UK L…" at bounding box center [784, 108] width 399 height 921
click at [783, 562] on button "Update Placement" at bounding box center [808, 561] width 69 height 15
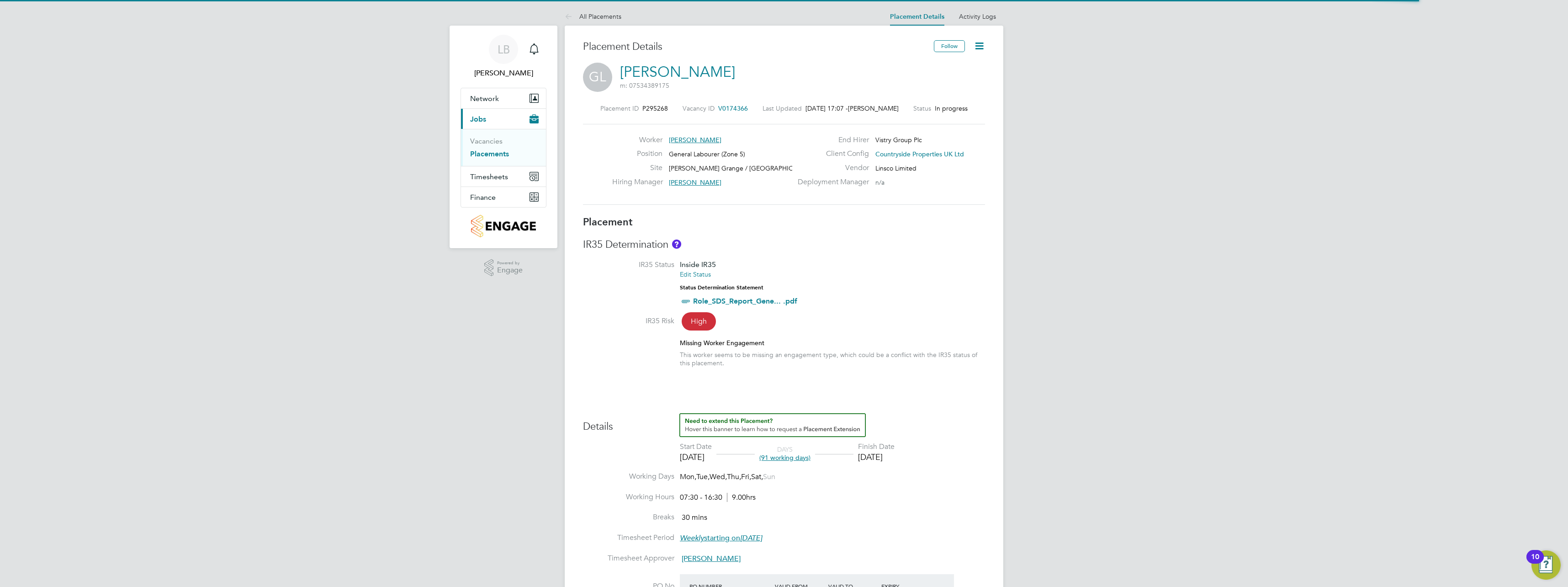
click at [979, 43] on icon at bounding box center [979, 46] width 12 height 12
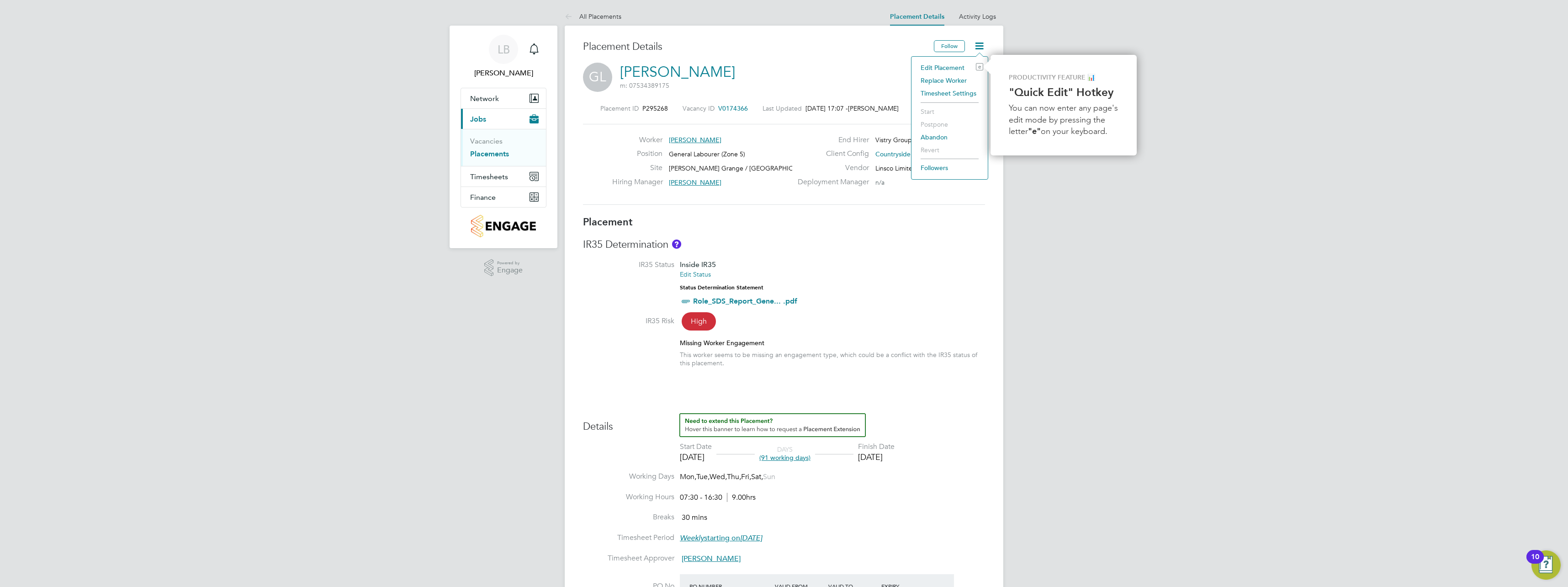
click at [942, 62] on li "Edit Placement e" at bounding box center [950, 68] width 67 height 13
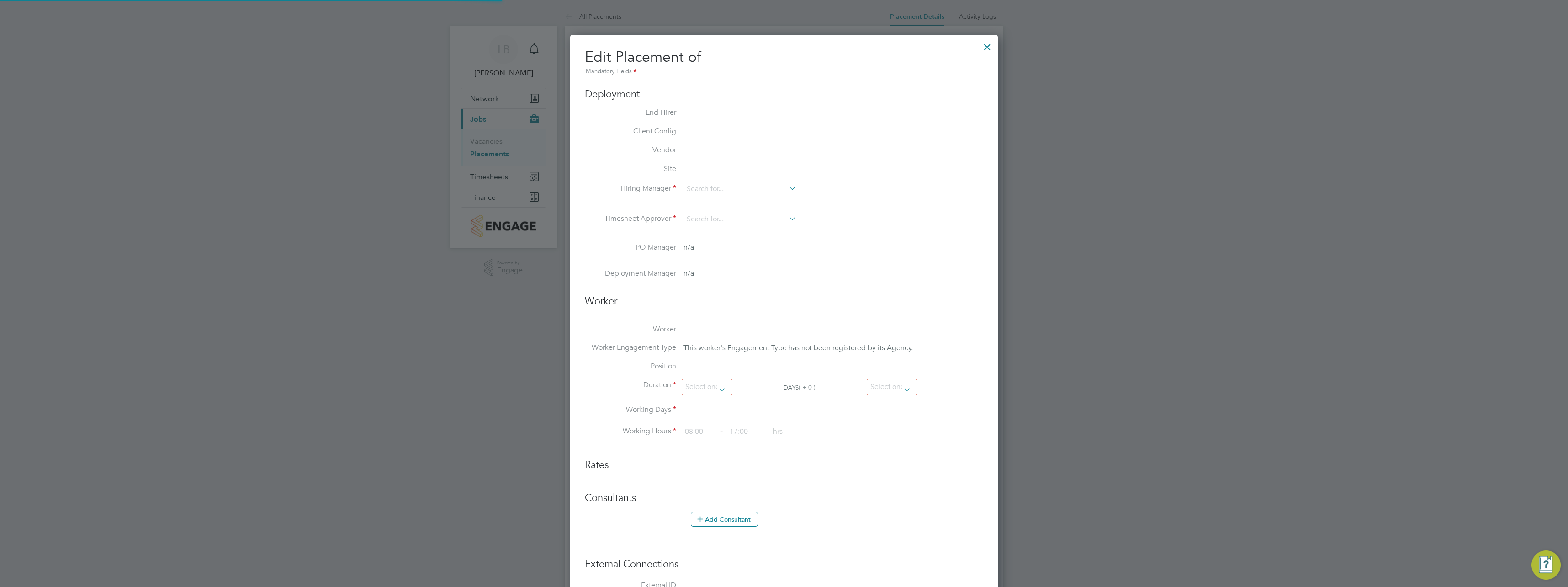
type input "[PERSON_NAME]"
type input "17 Jun 2025"
type input "30 Sep 2025"
type input "07:30"
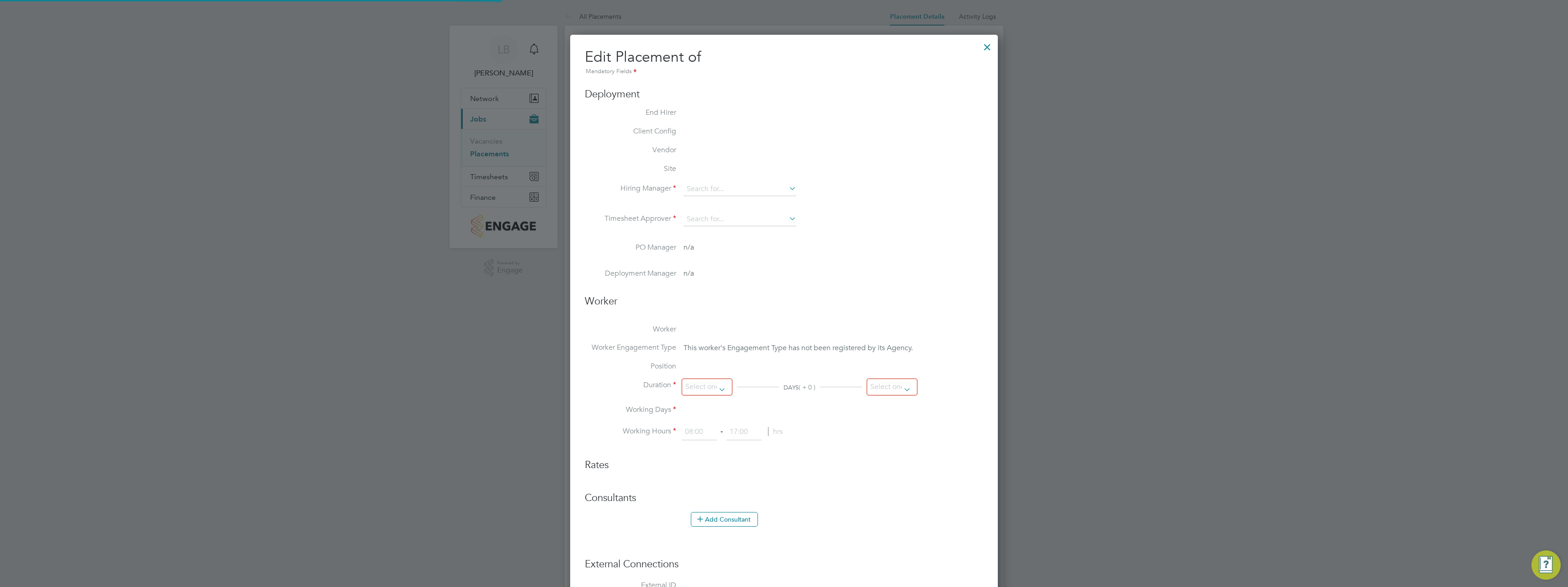
type input "16:30"
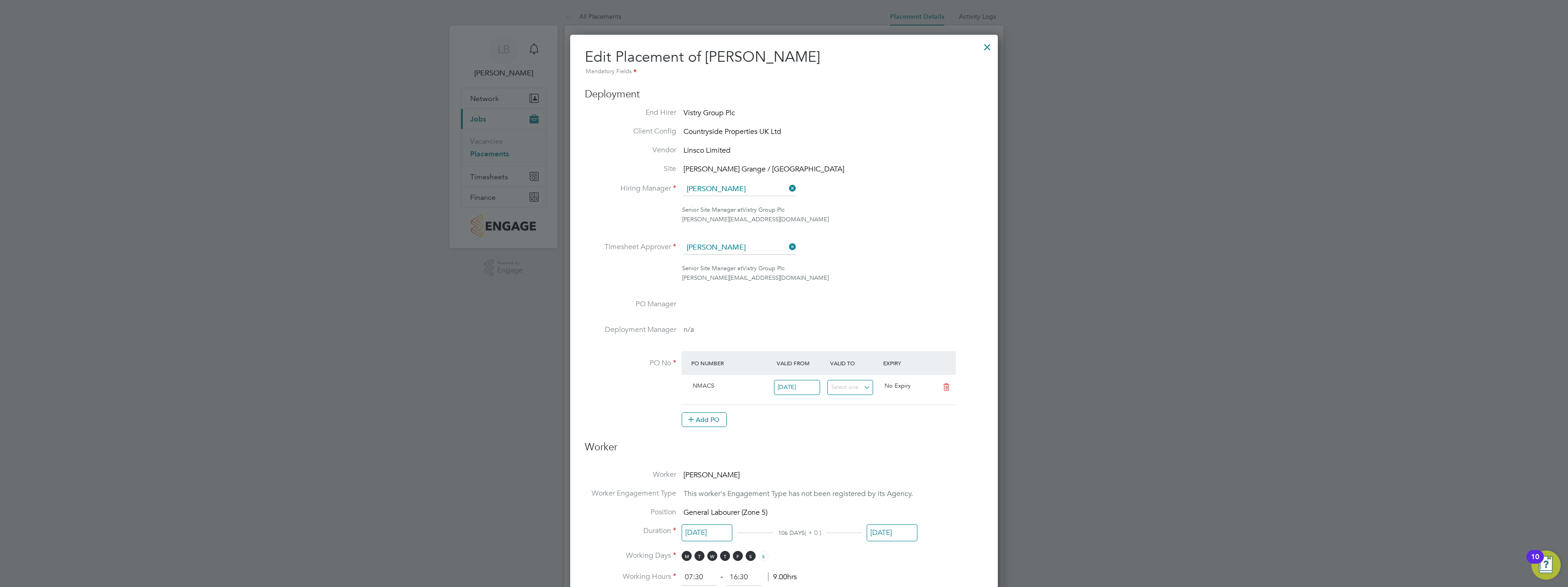
click at [787, 247] on icon at bounding box center [787, 247] width 0 height 13
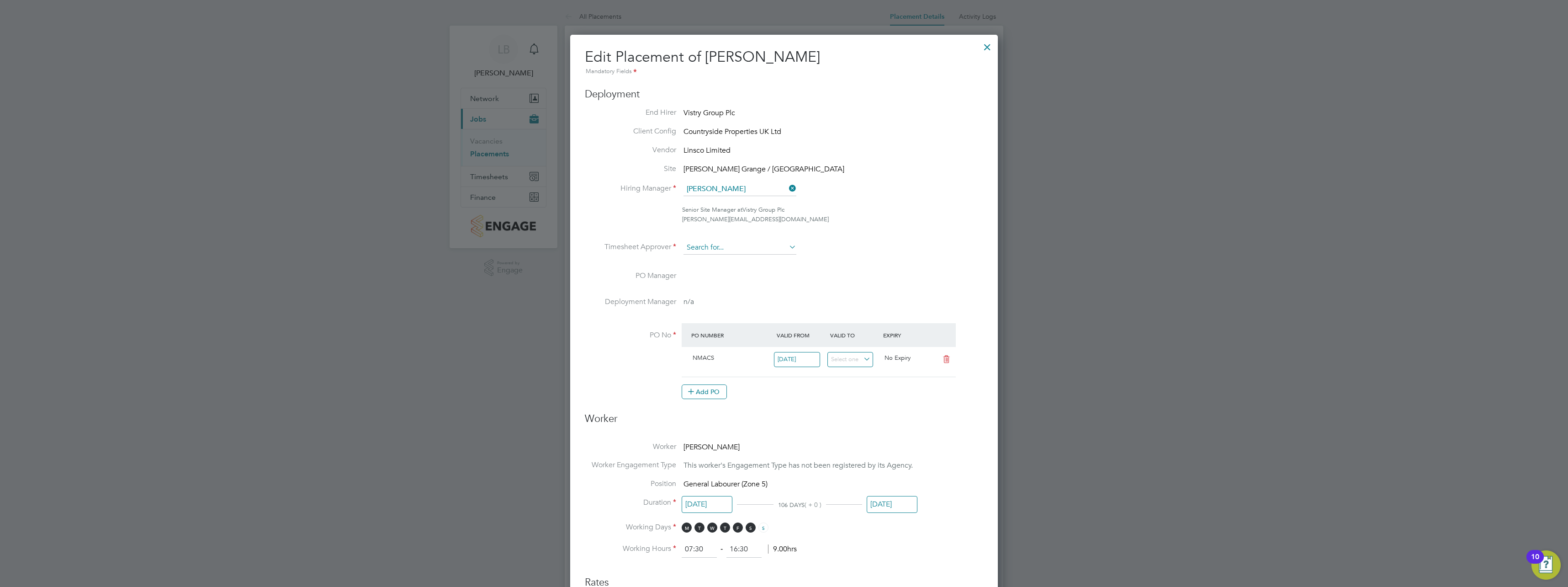
click at [768, 250] on input at bounding box center [740, 248] width 113 height 14
click at [752, 280] on li "Cal um Madden" at bounding box center [740, 286] width 114 height 12
type input "[PERSON_NAME]"
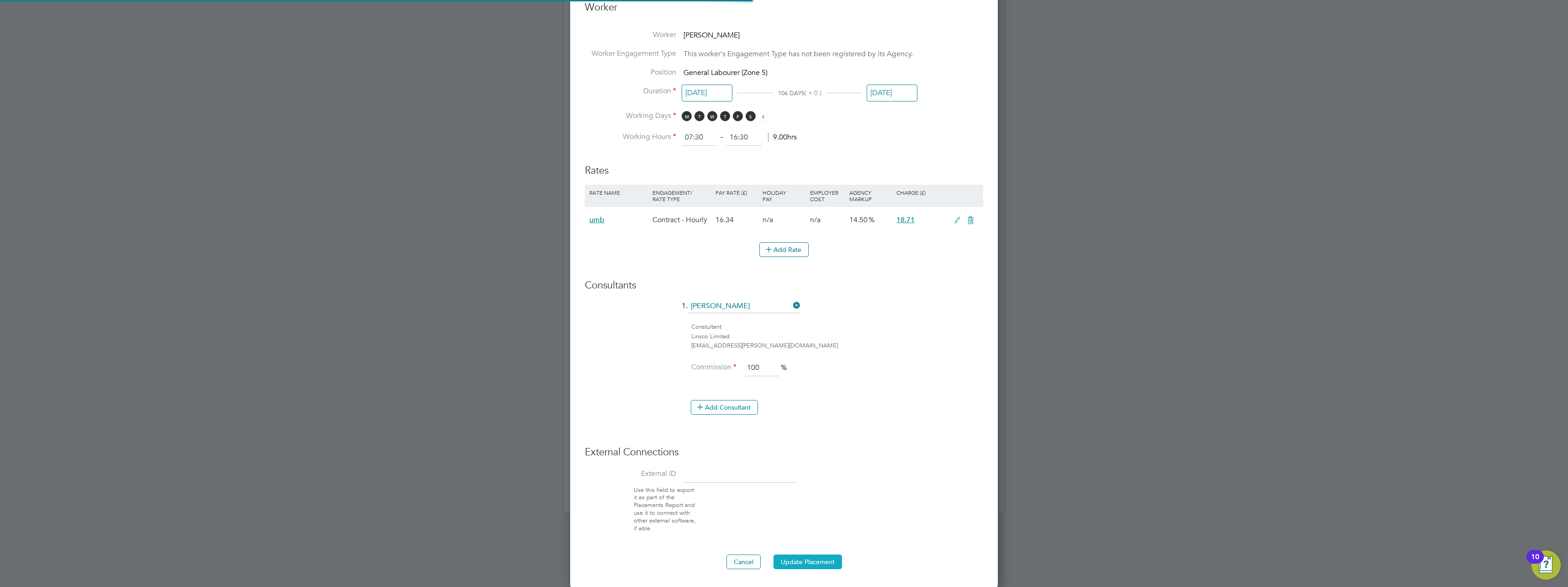
click at [792, 561] on button "Update Placement" at bounding box center [808, 561] width 69 height 15
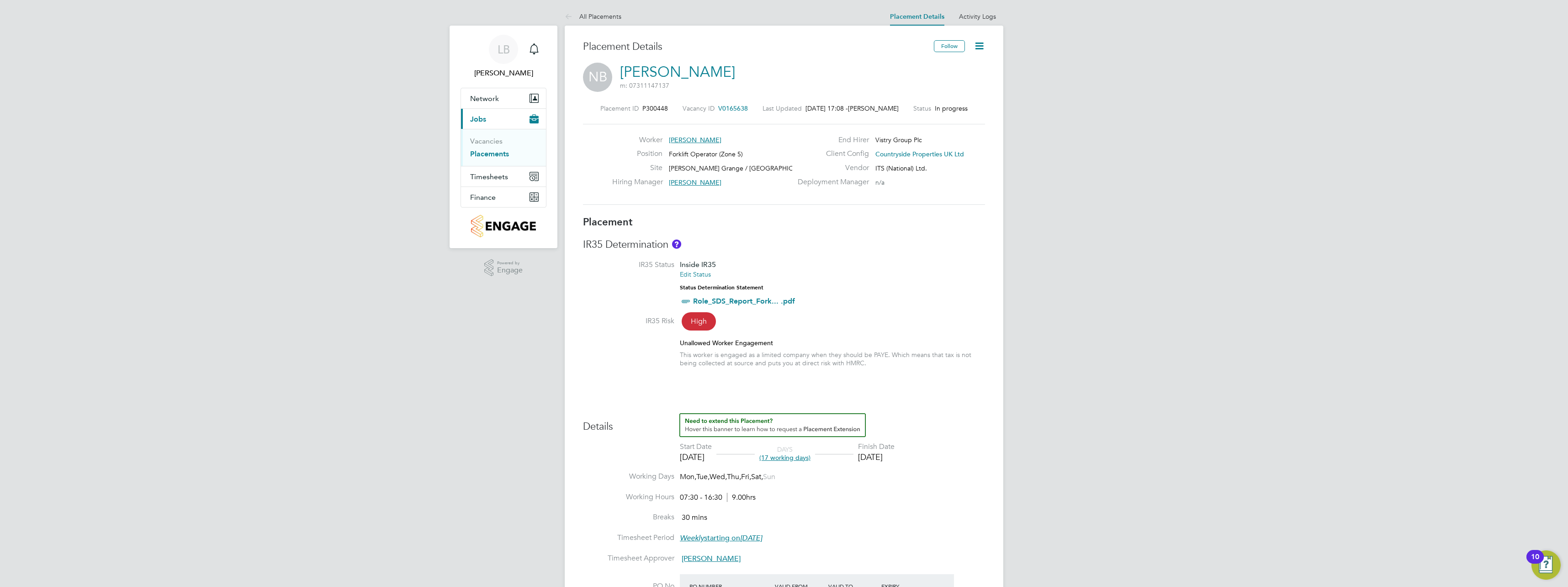
click at [984, 45] on icon at bounding box center [979, 46] width 12 height 12
click at [947, 69] on li "Edit Placement e" at bounding box center [950, 68] width 67 height 13
type input "[PERSON_NAME]"
type input "[DATE]"
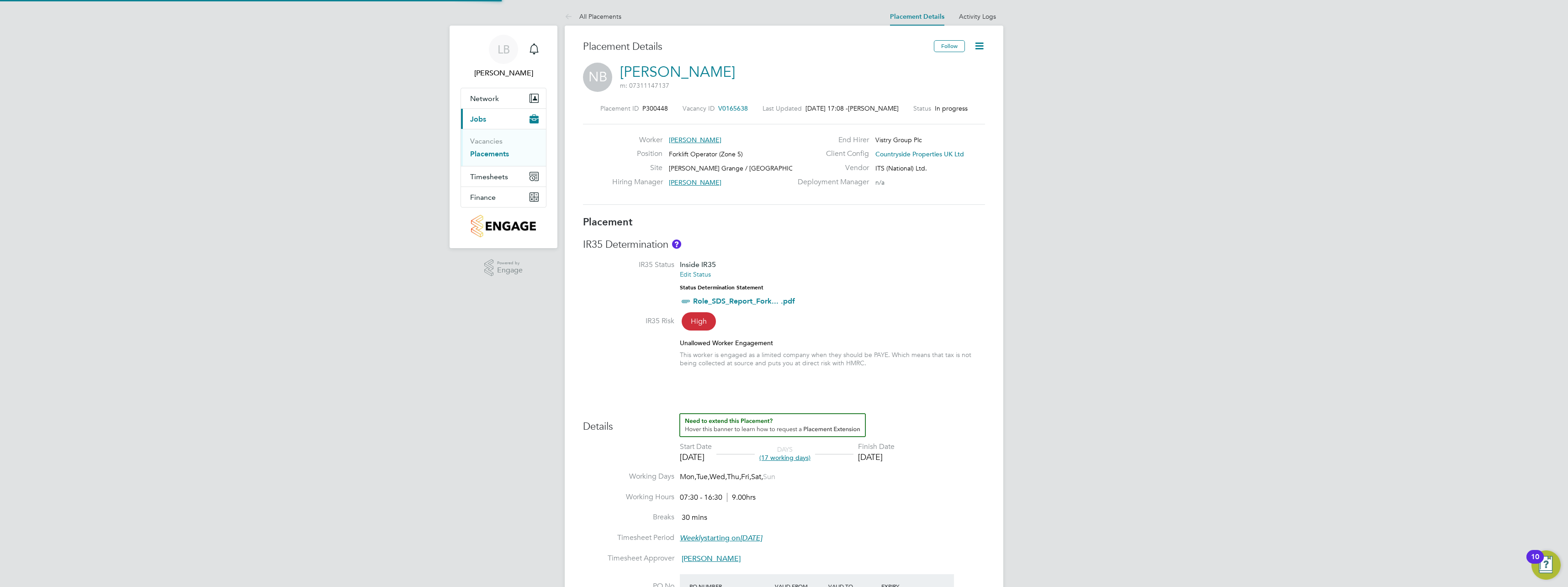
type input "[DATE]"
type input "07:30"
type input "16:30"
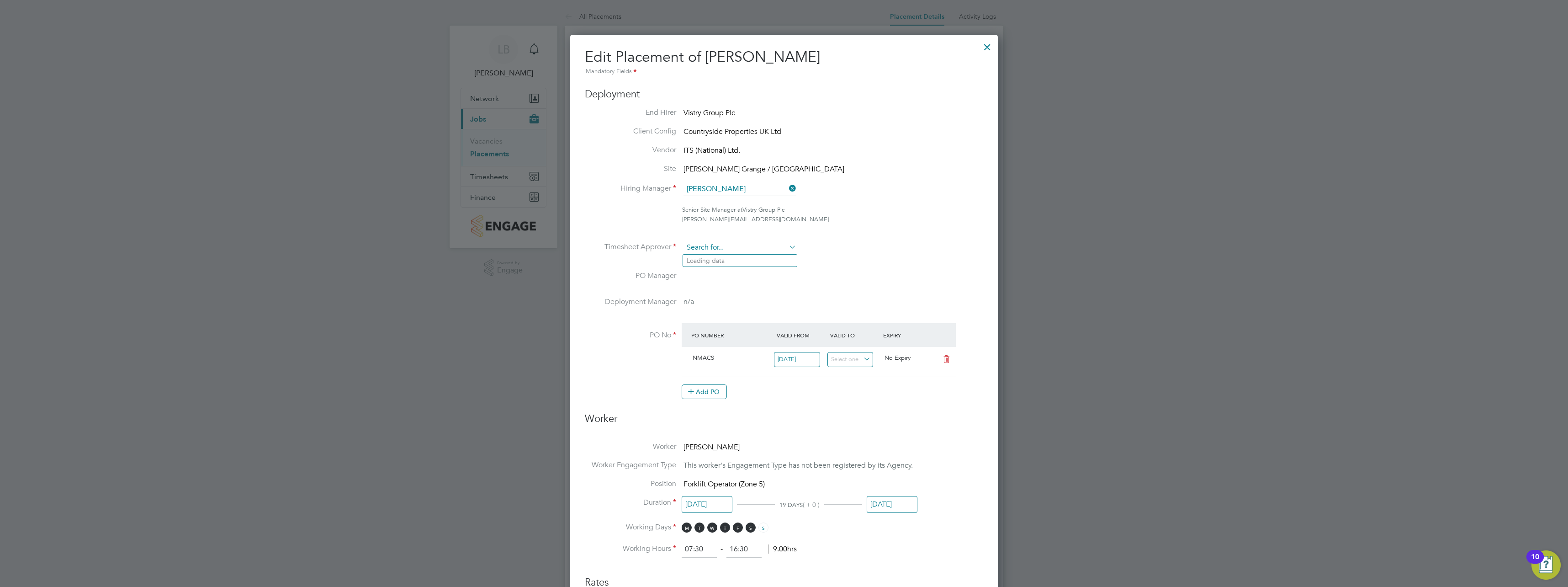
click at [737, 251] on input at bounding box center [740, 248] width 113 height 14
click at [751, 257] on li "Calu m Madden" at bounding box center [740, 261] width 114 height 12
type input "[PERSON_NAME]"
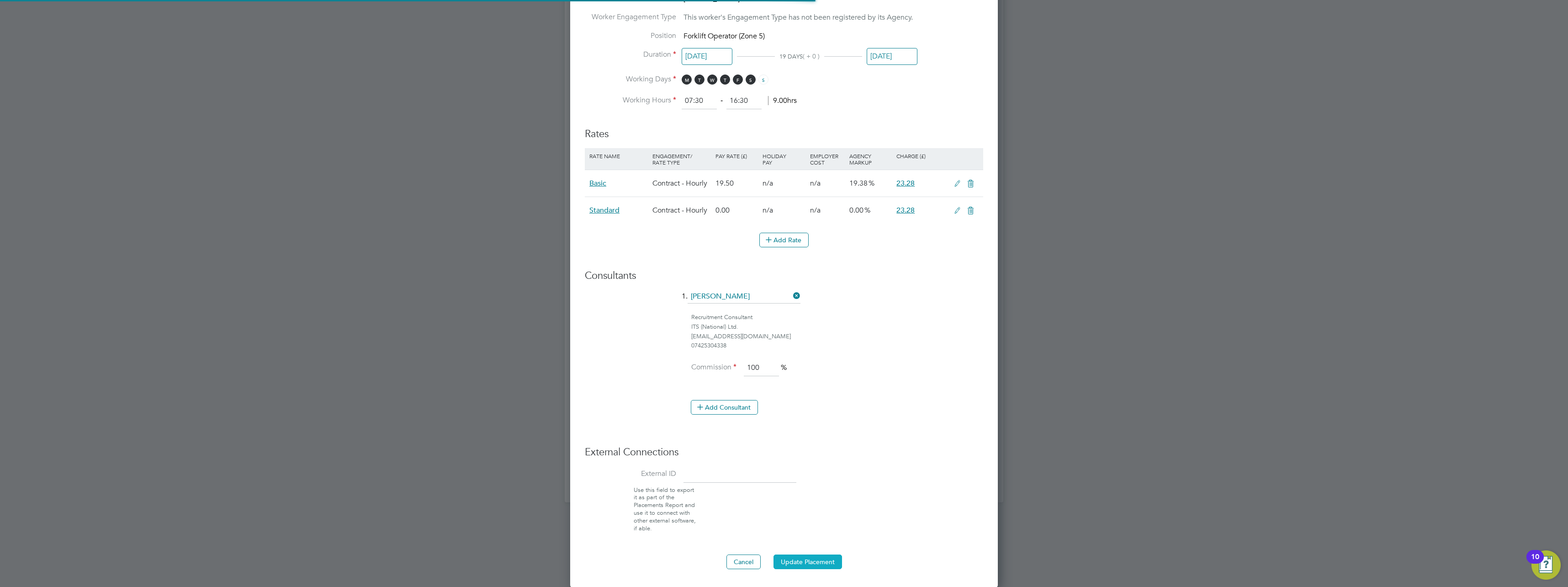
click at [811, 557] on button "Update Placement" at bounding box center [808, 561] width 69 height 15
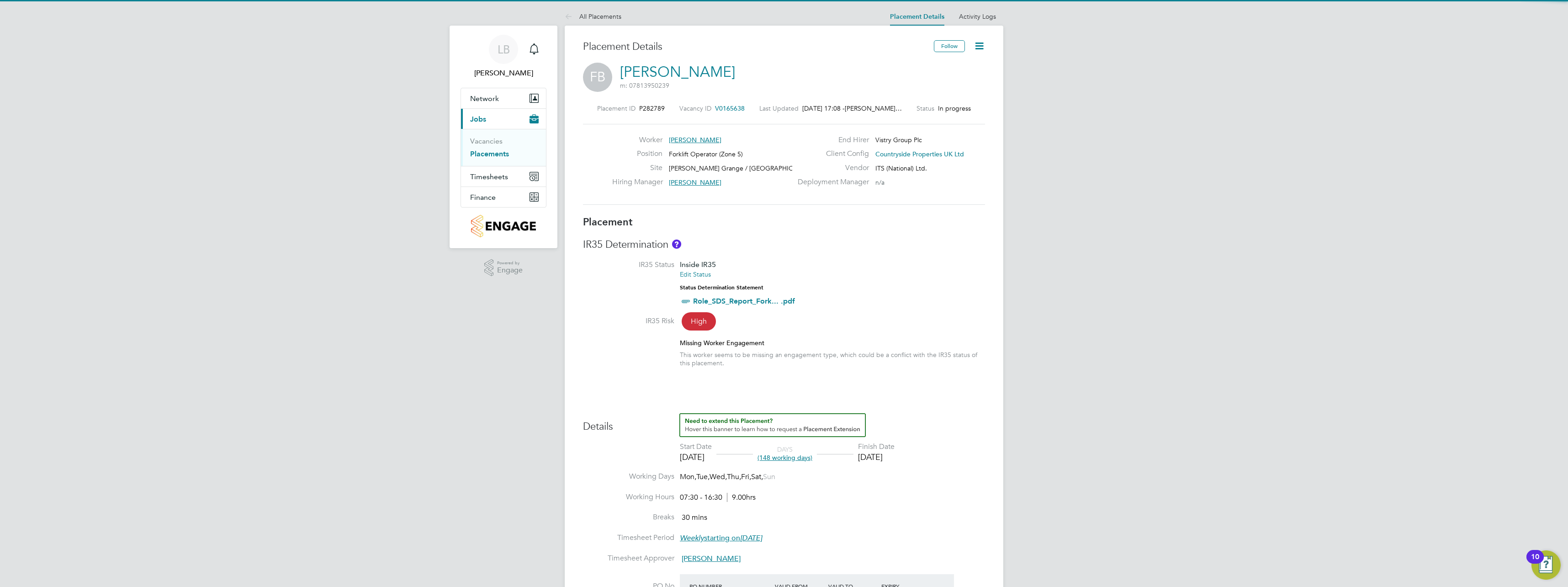
click at [974, 47] on icon at bounding box center [979, 46] width 12 height 12
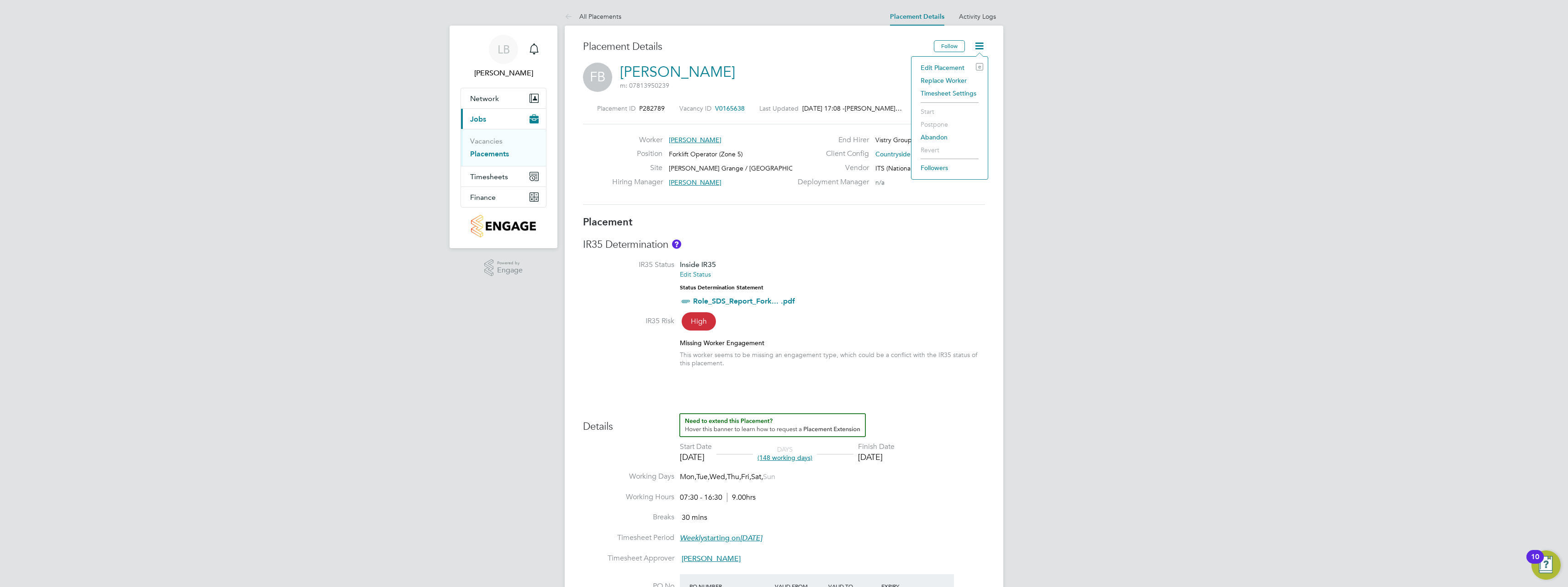
click at [953, 65] on li "Edit Placement e" at bounding box center [950, 68] width 67 height 13
type input "[PERSON_NAME]"
type input "11 Apr 2025"
type input "30 Sep 2025"
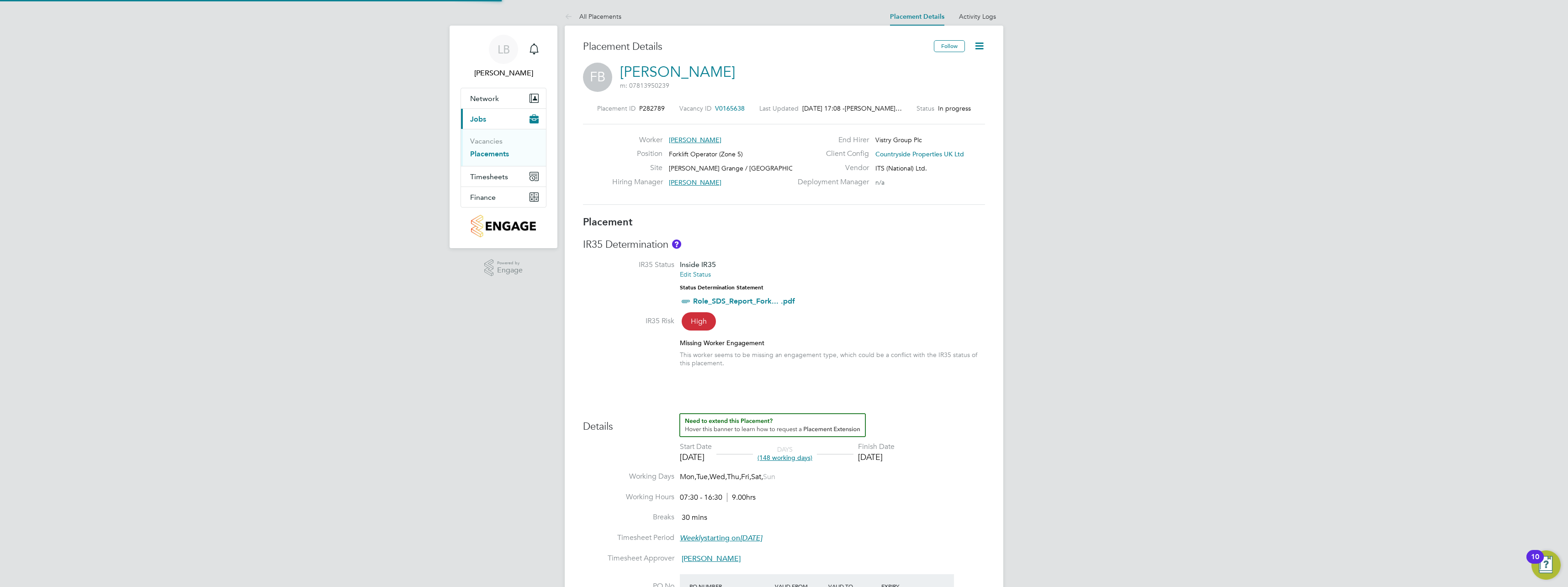
type input "07:30"
type input "16:30"
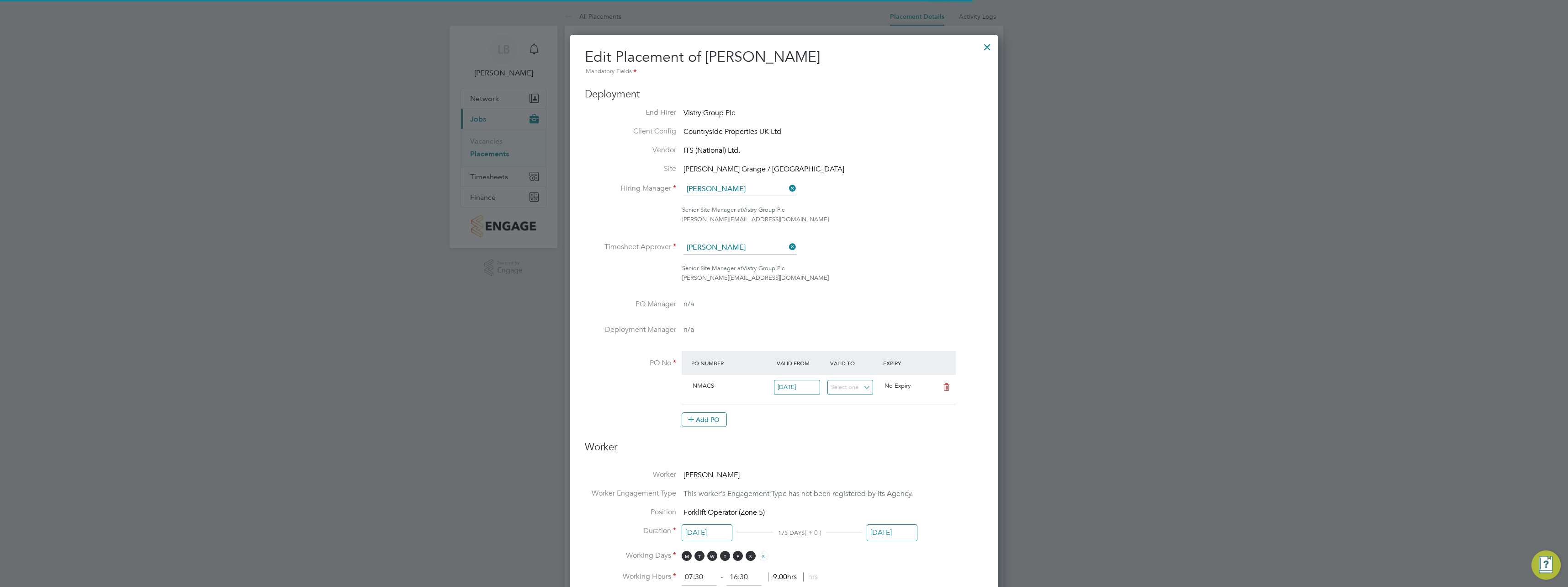
scroll to position [5, 5]
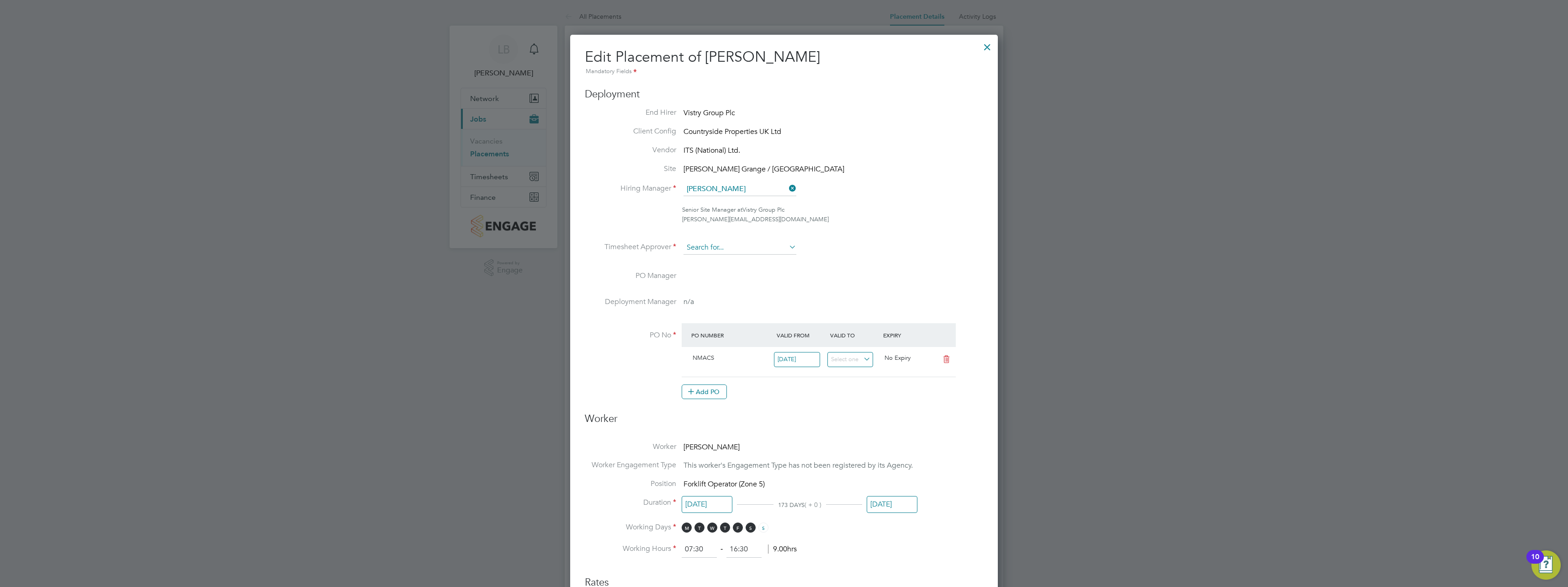
click at [747, 245] on input at bounding box center [740, 248] width 113 height 14
click at [728, 285] on li "Cal um Madden" at bounding box center [740, 286] width 114 height 12
type input "[PERSON_NAME]"
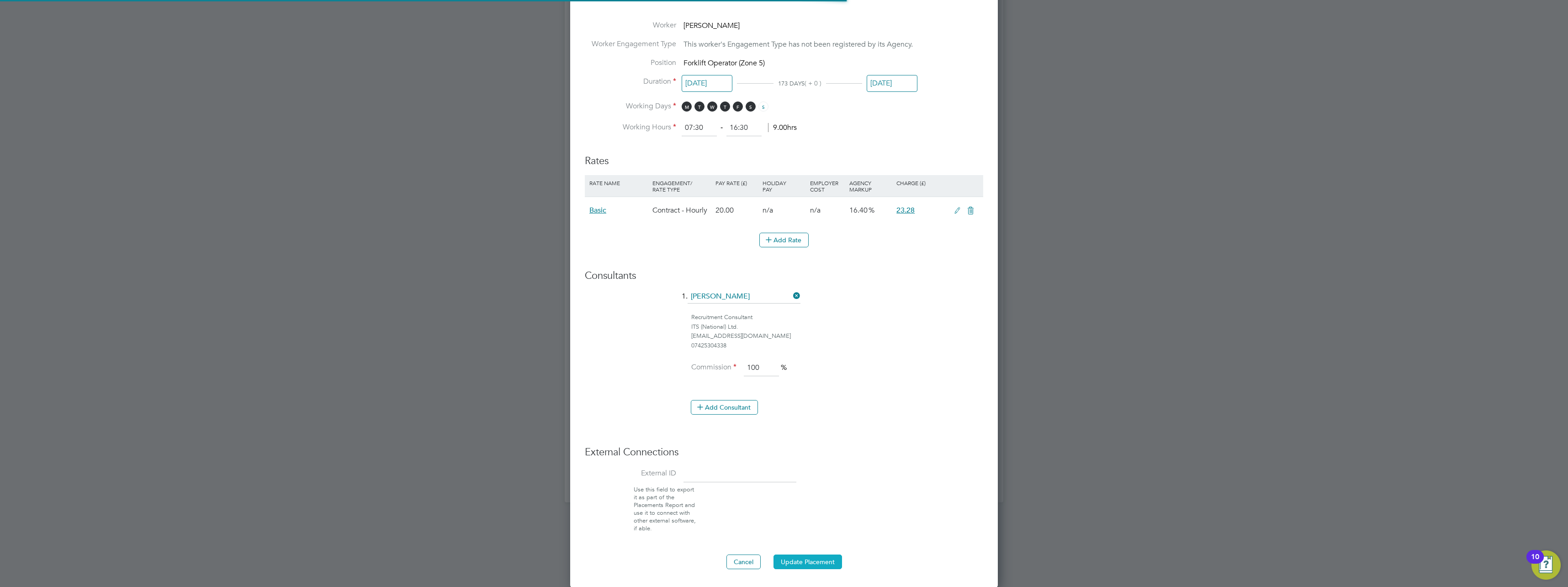
click at [794, 557] on button "Update Placement" at bounding box center [808, 561] width 69 height 15
